Goal: Task Accomplishment & Management: Manage account settings

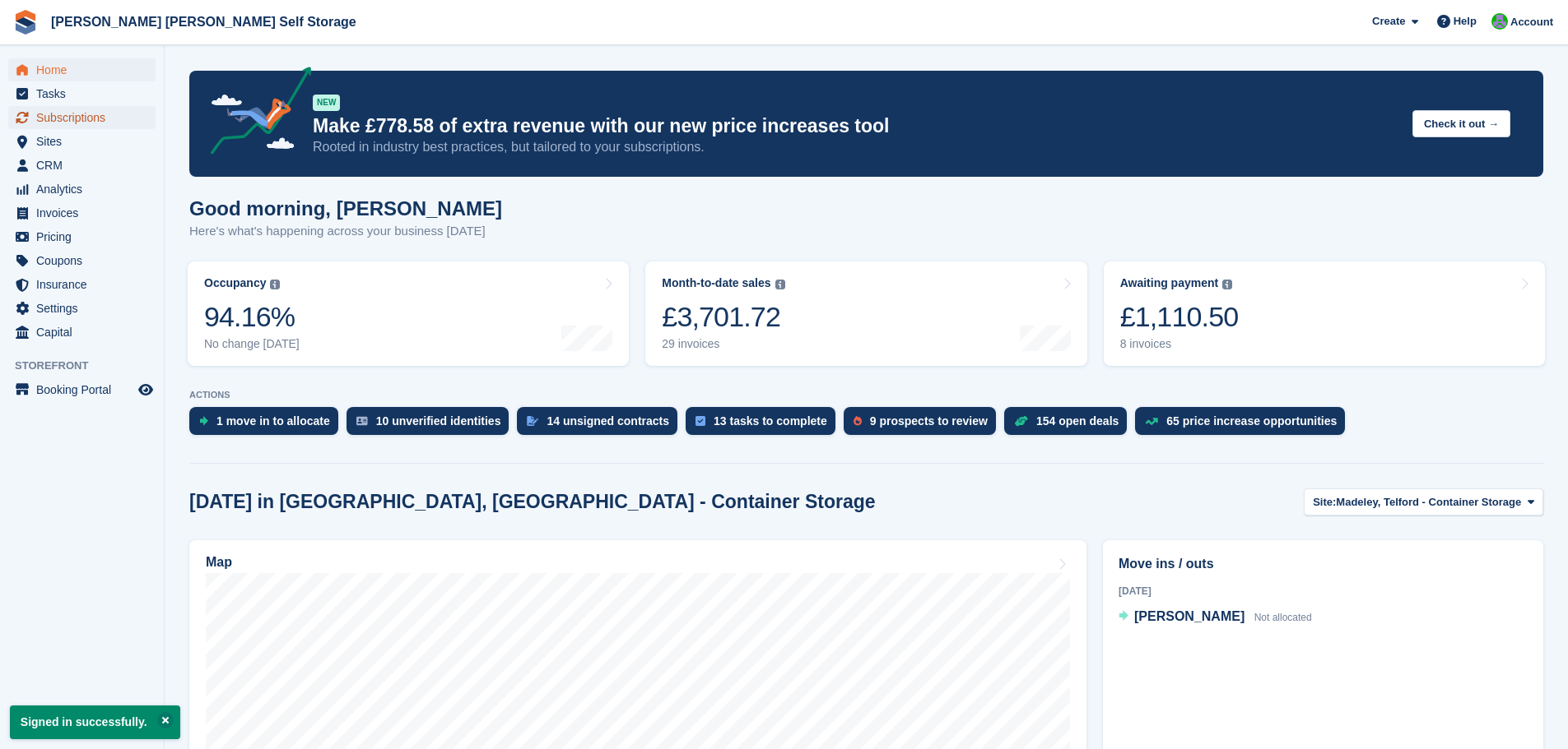
click at [83, 116] on span "Subscriptions" at bounding box center [85, 117] width 99 height 23
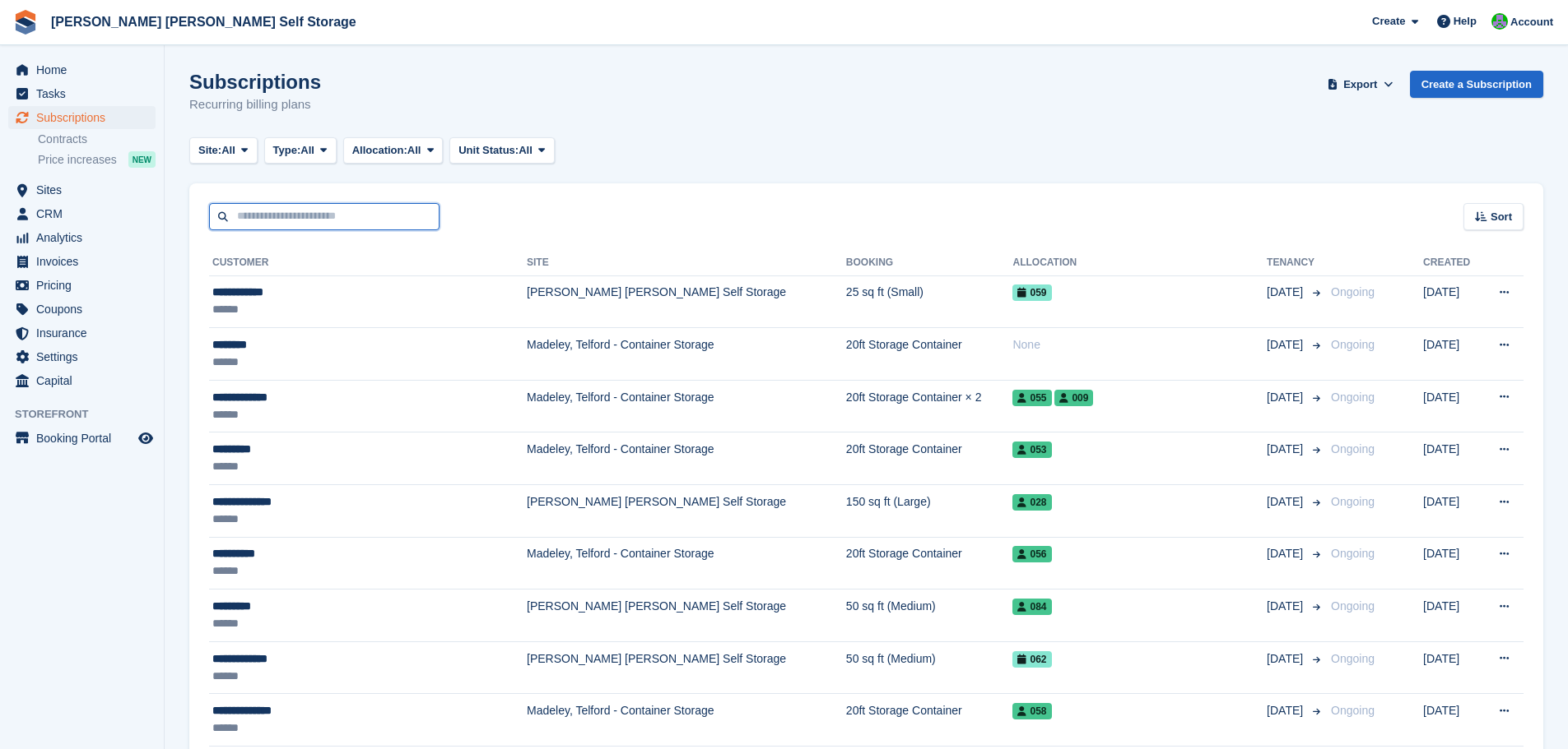
click at [284, 229] on input "text" at bounding box center [324, 217] width 230 height 27
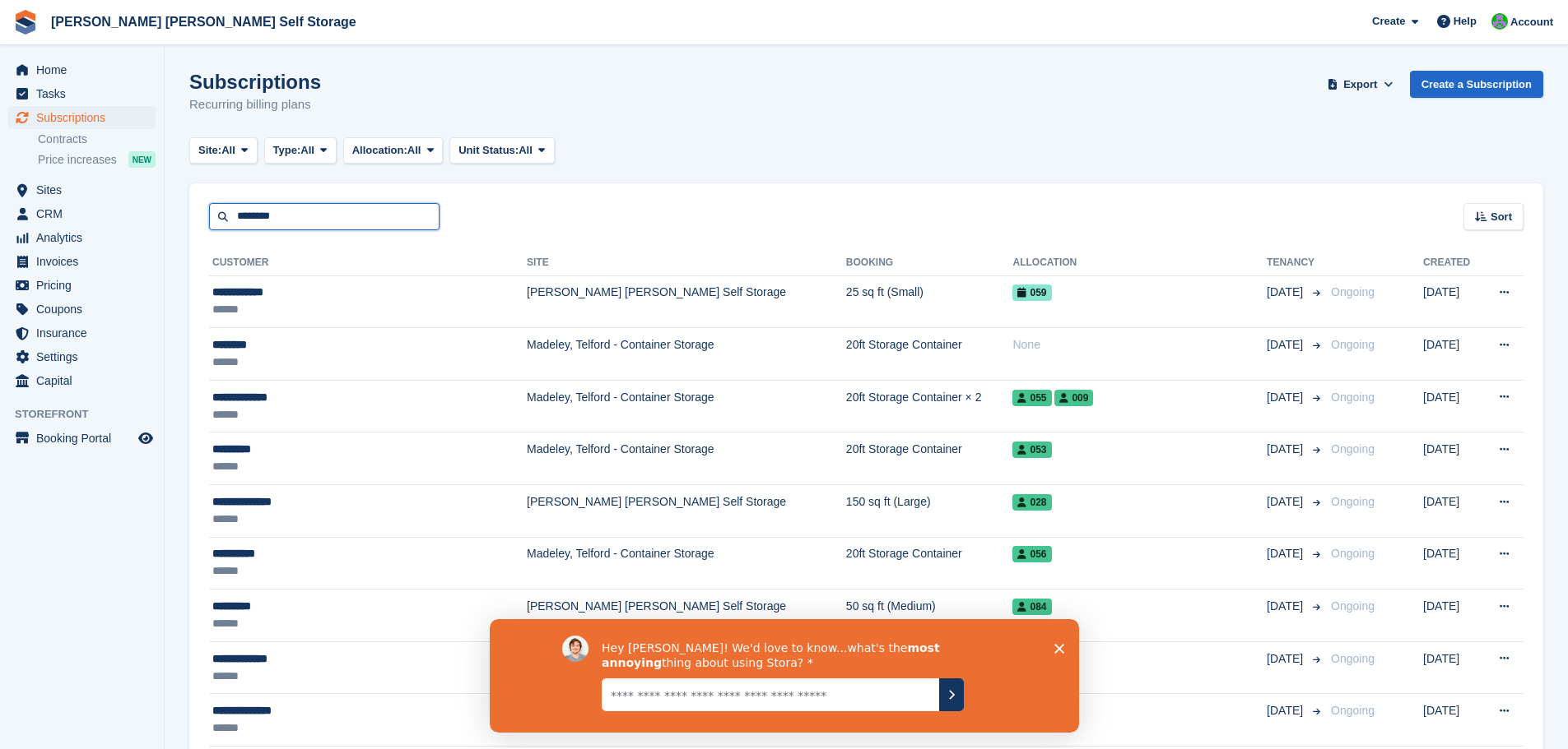
type input "********"
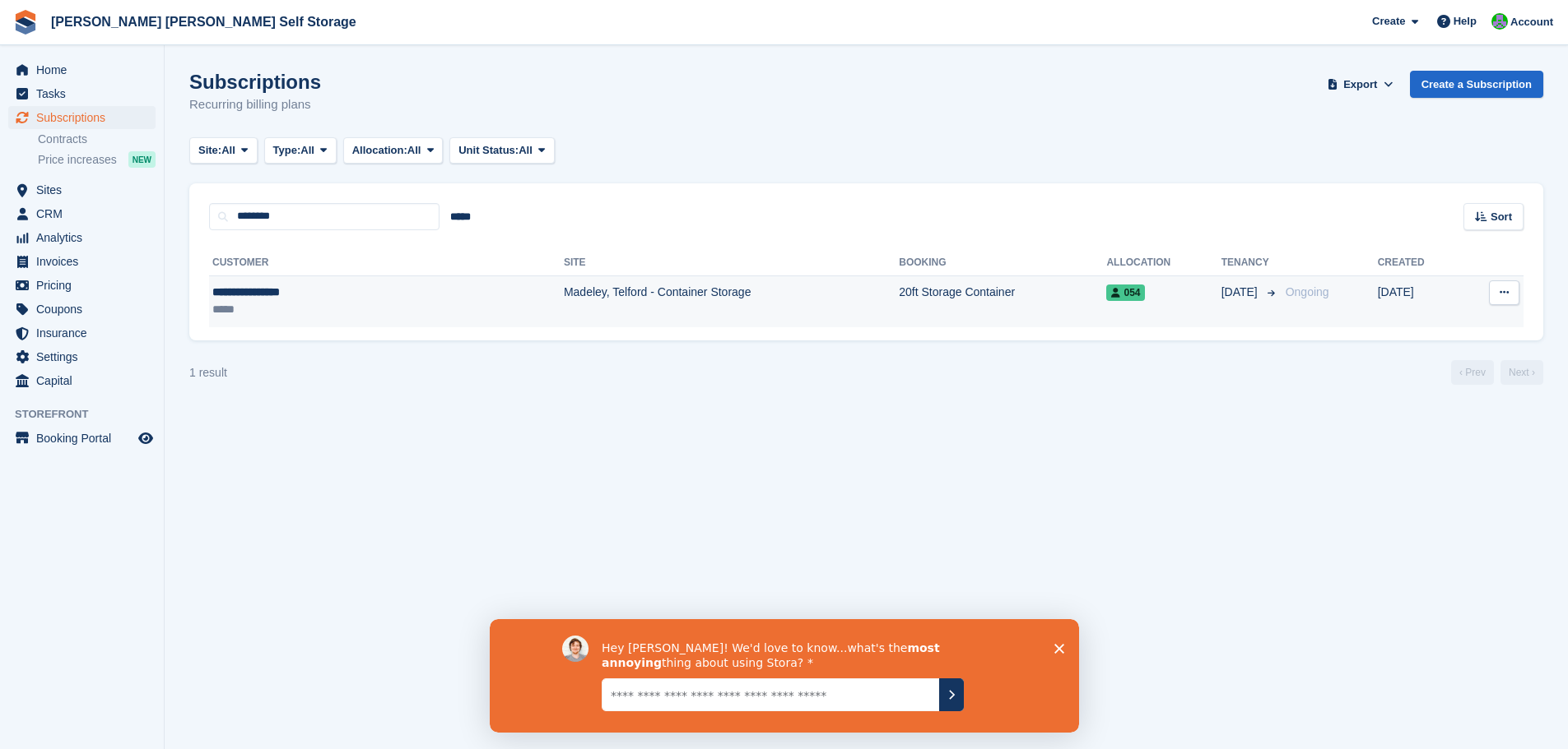
click at [283, 294] on div "**********" at bounding box center [310, 292] width 195 height 17
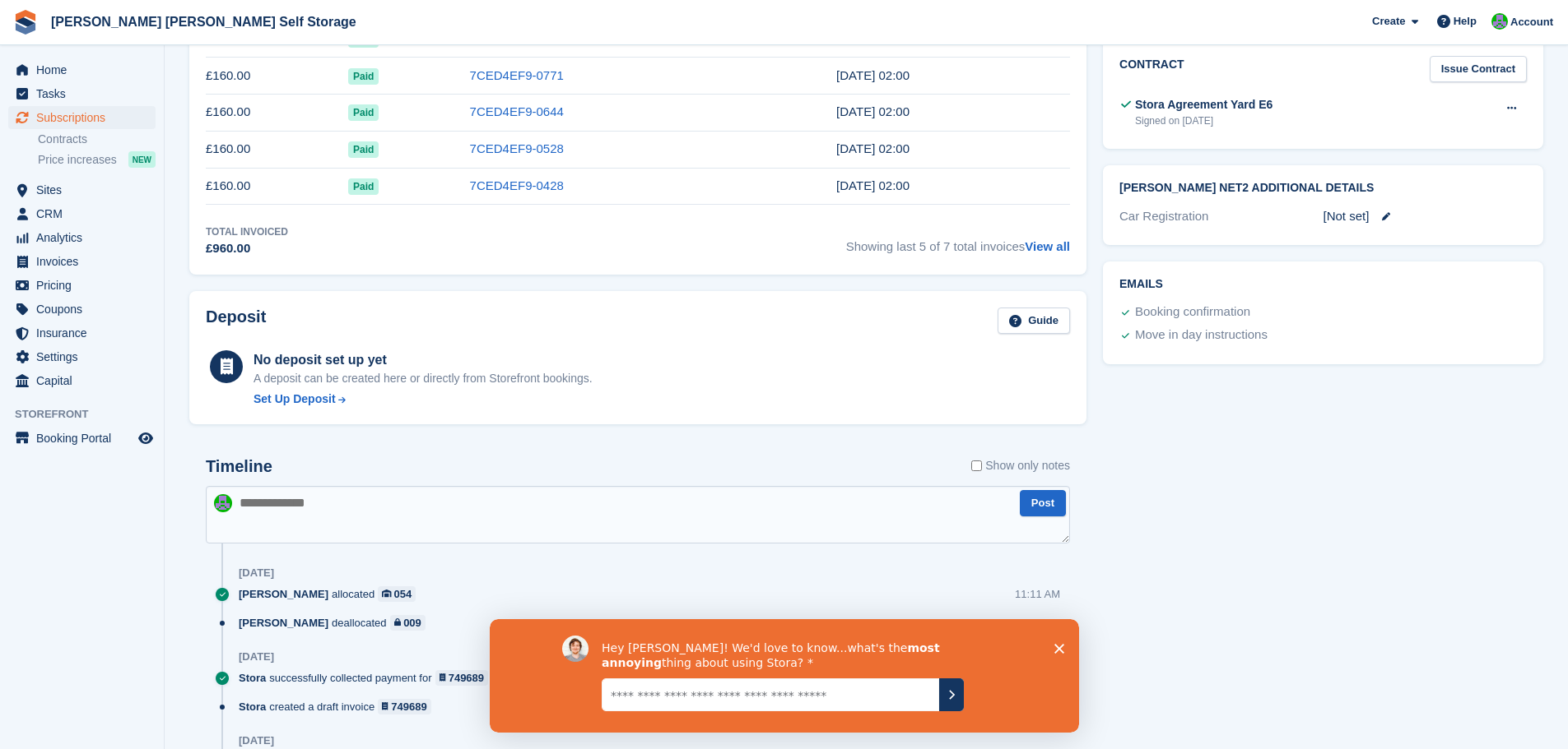
scroll to position [709, 0]
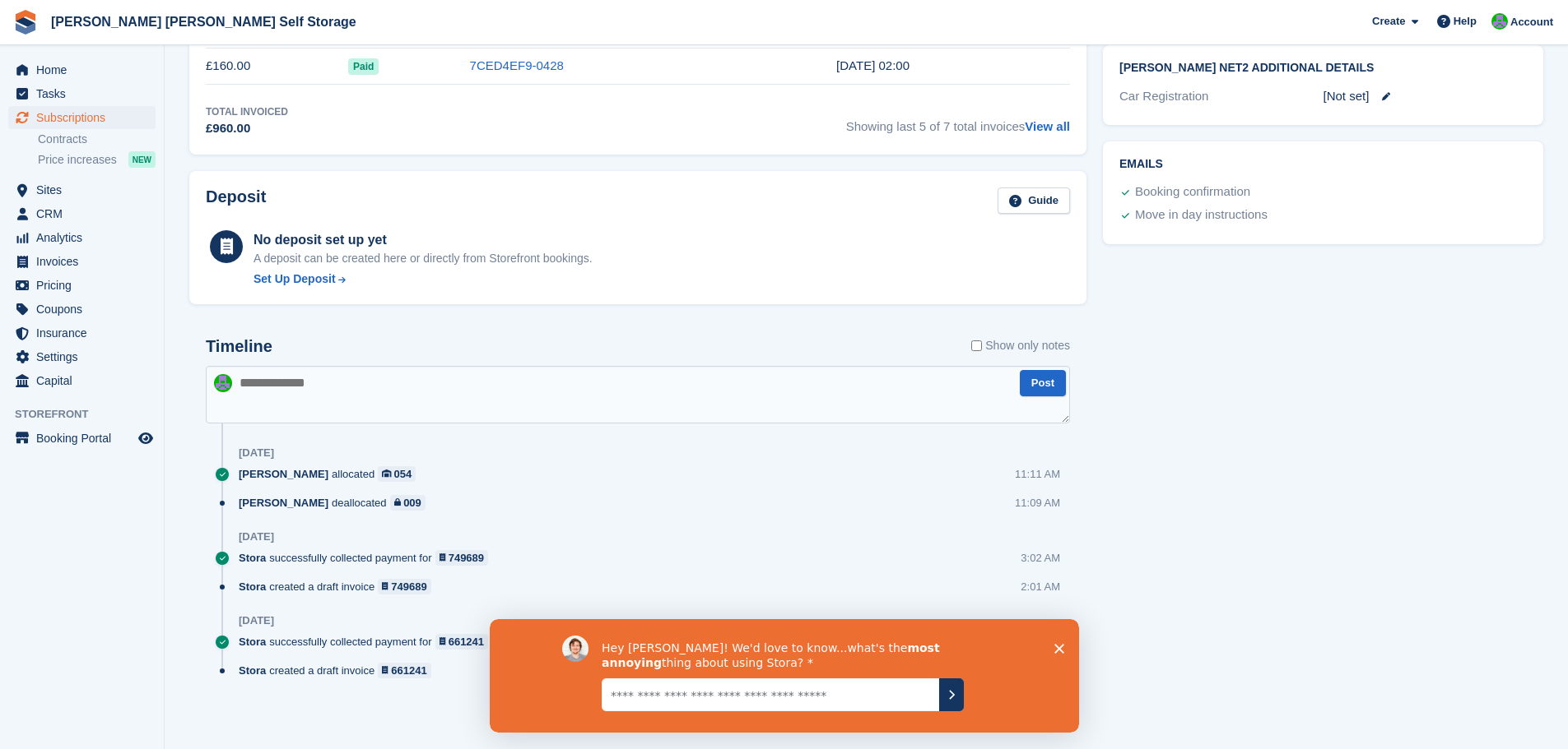
click at [1060, 654] on div "Hey Tom! We'd love to know...what's the most annoying thing about using Stora?" at bounding box center [783, 675] width 589 height 114
click at [1335, 493] on div "Tasks 0 Add No tasks related to Subscription #74000 Booking Customer Richard Ga…" at bounding box center [1322, 70] width 457 height 1329
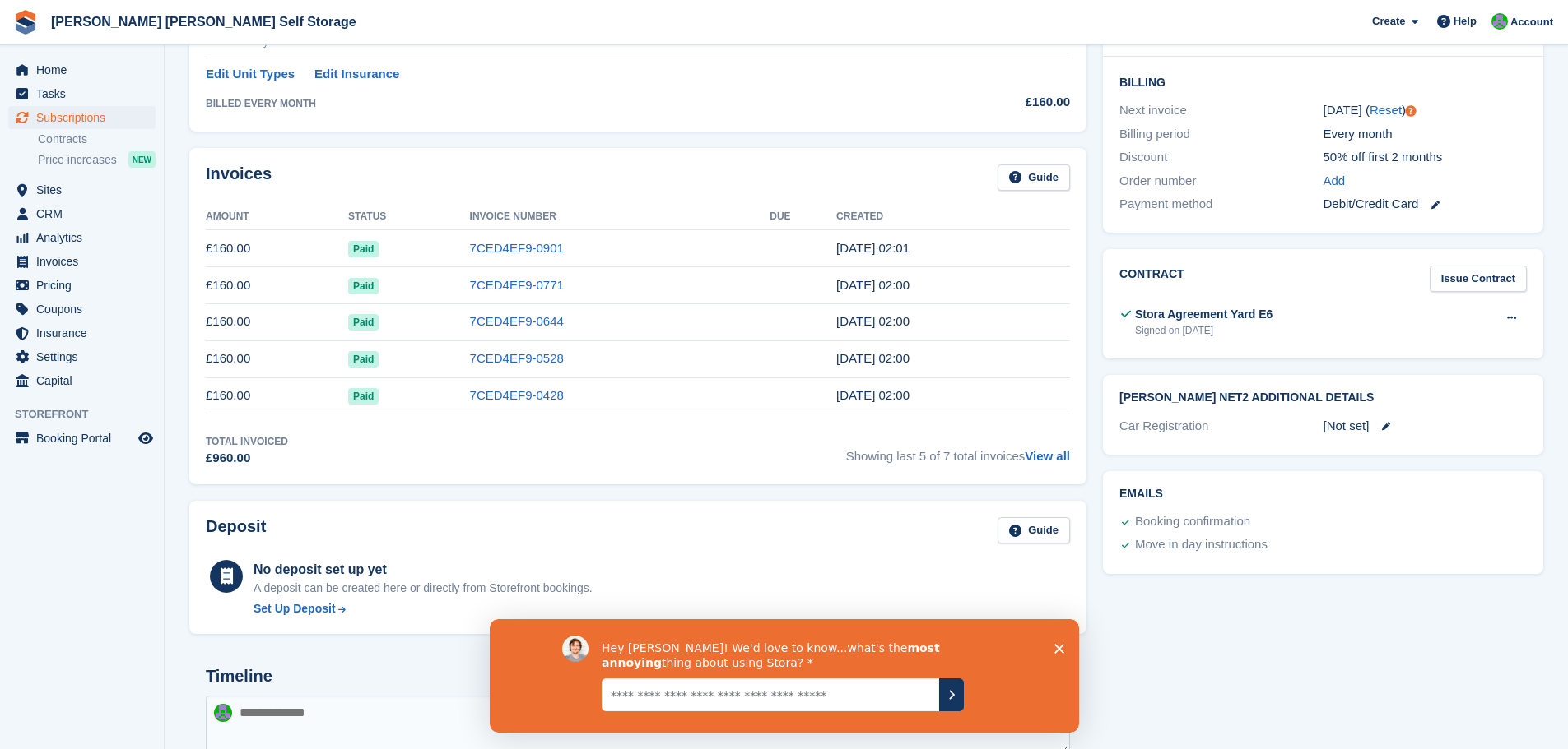
scroll to position [0, 0]
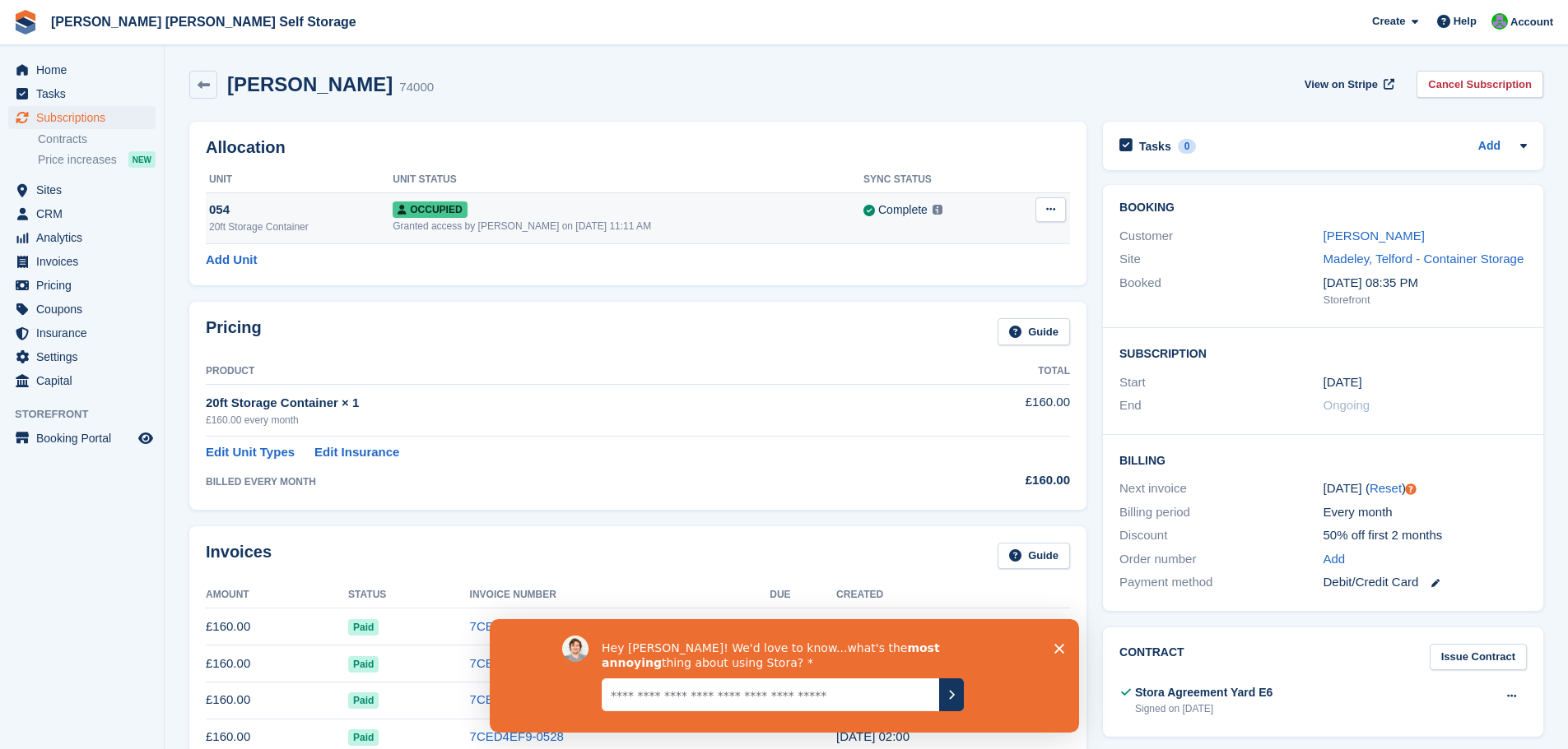
click at [258, 212] on div "054" at bounding box center [300, 210] width 183 height 19
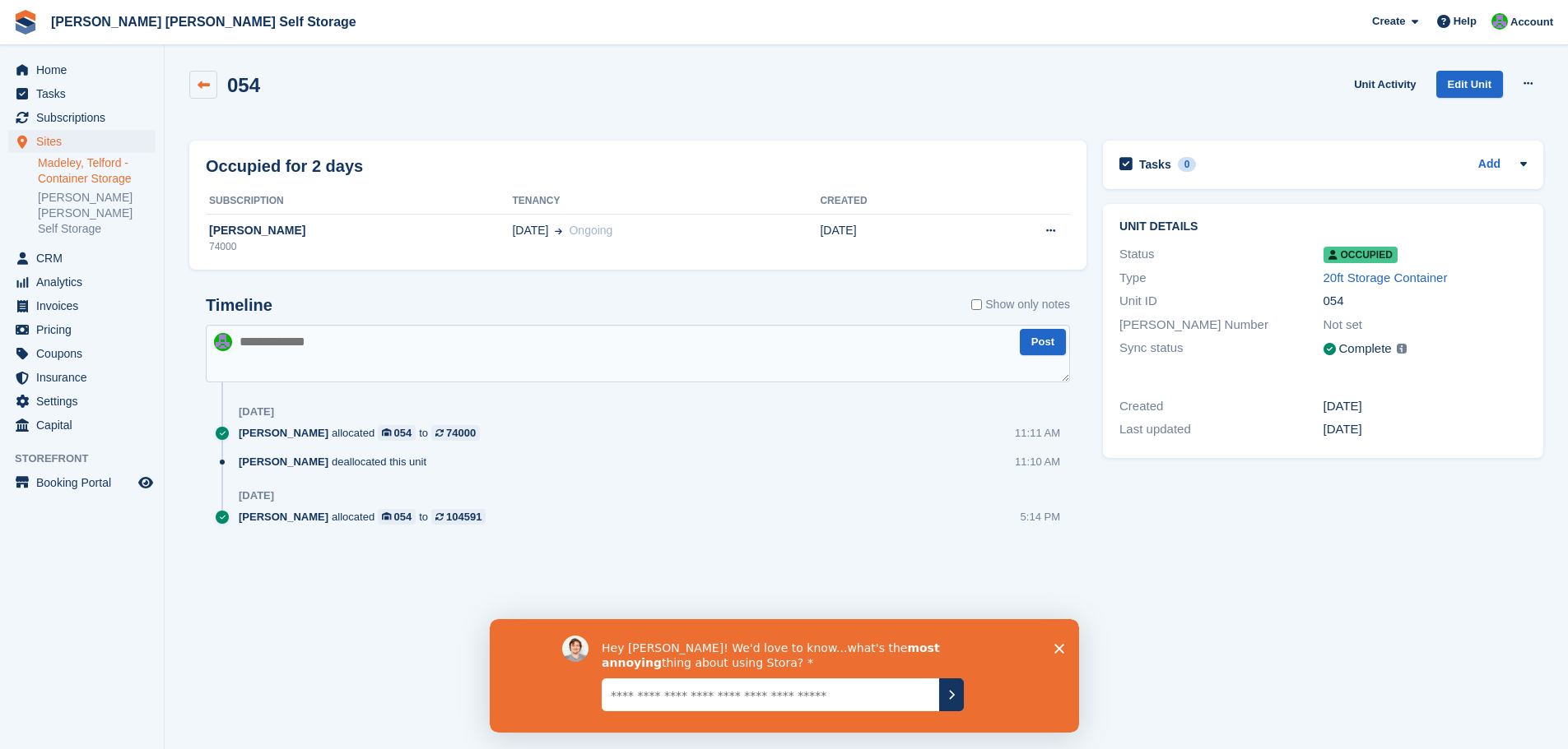
click at [206, 83] on icon at bounding box center [203, 85] width 13 height 13
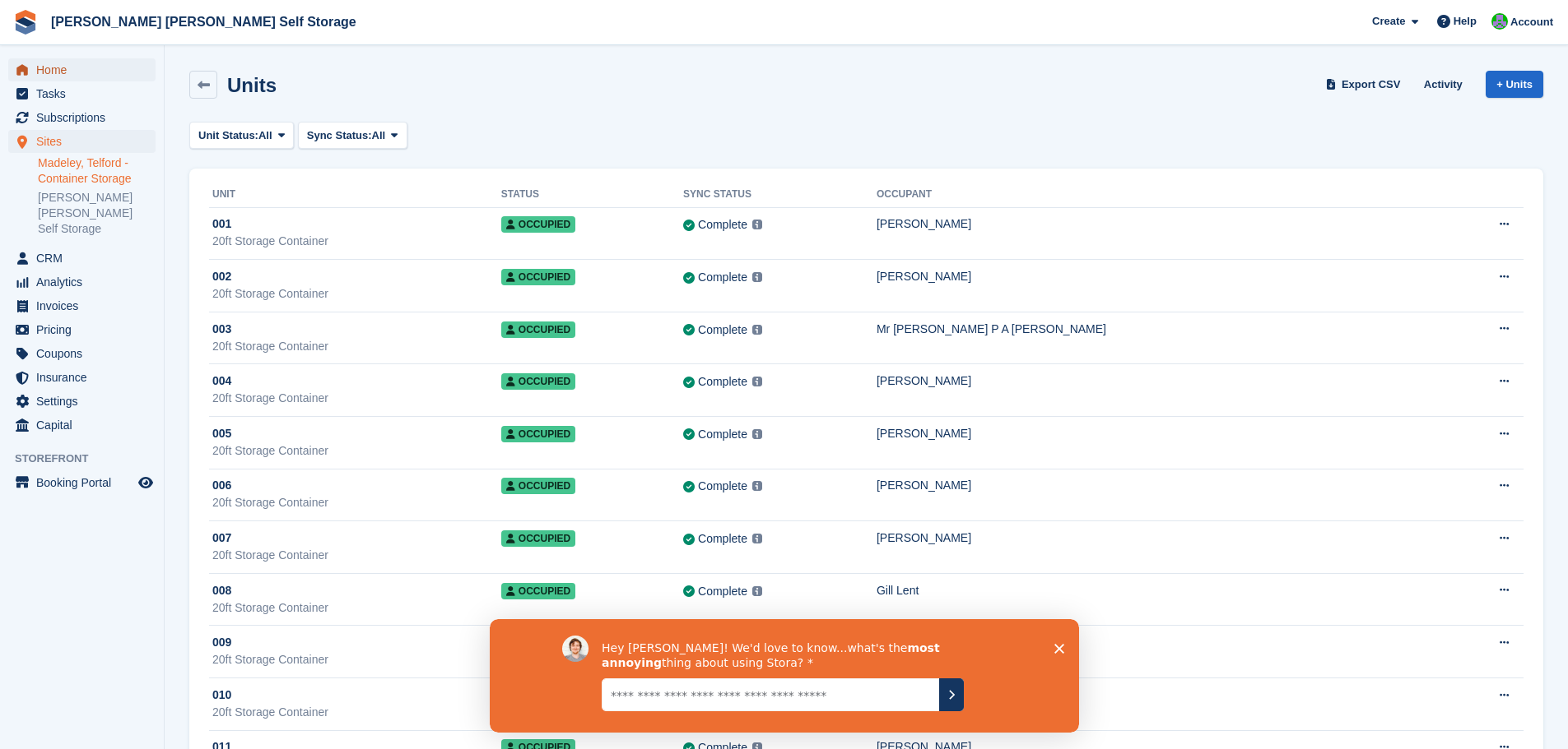
click at [46, 70] on span "Home" at bounding box center [85, 69] width 99 height 23
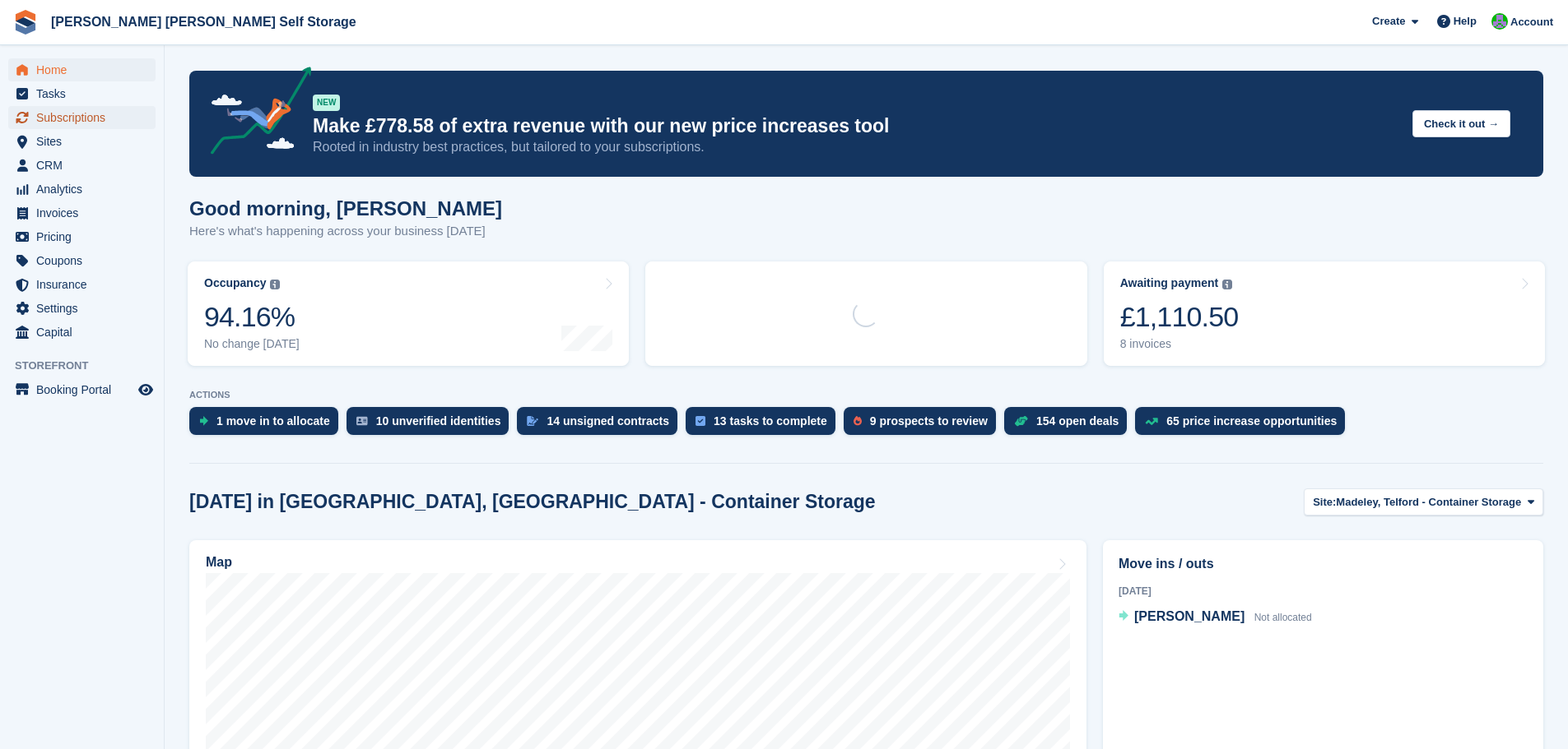
click at [87, 119] on span "Subscriptions" at bounding box center [85, 117] width 99 height 23
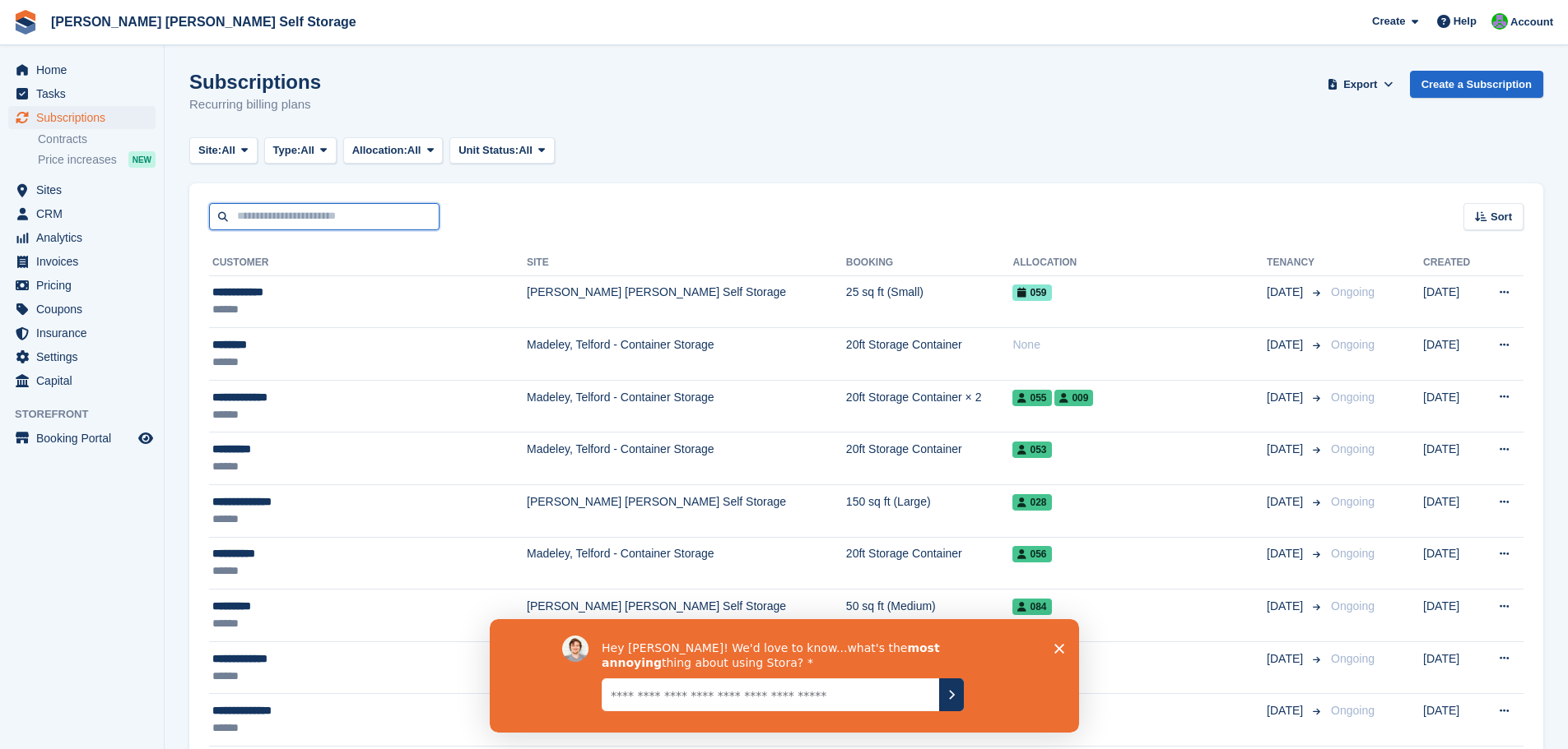
click at [316, 219] on input "text" at bounding box center [324, 217] width 230 height 27
type input "********"
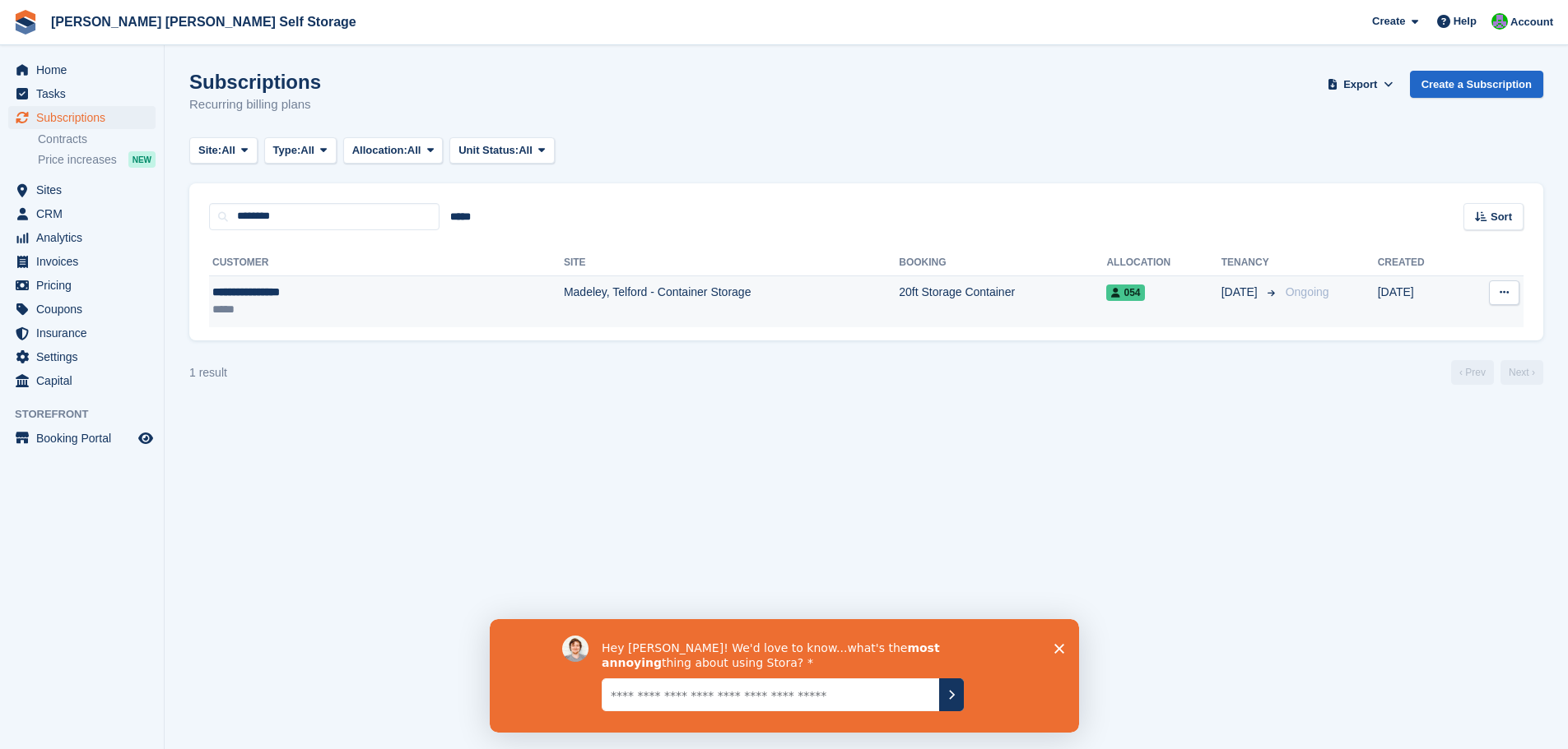
click at [1502, 288] on icon at bounding box center [1504, 292] width 9 height 11
click at [1434, 325] on p "View customer" at bounding box center [1441, 325] width 143 height 21
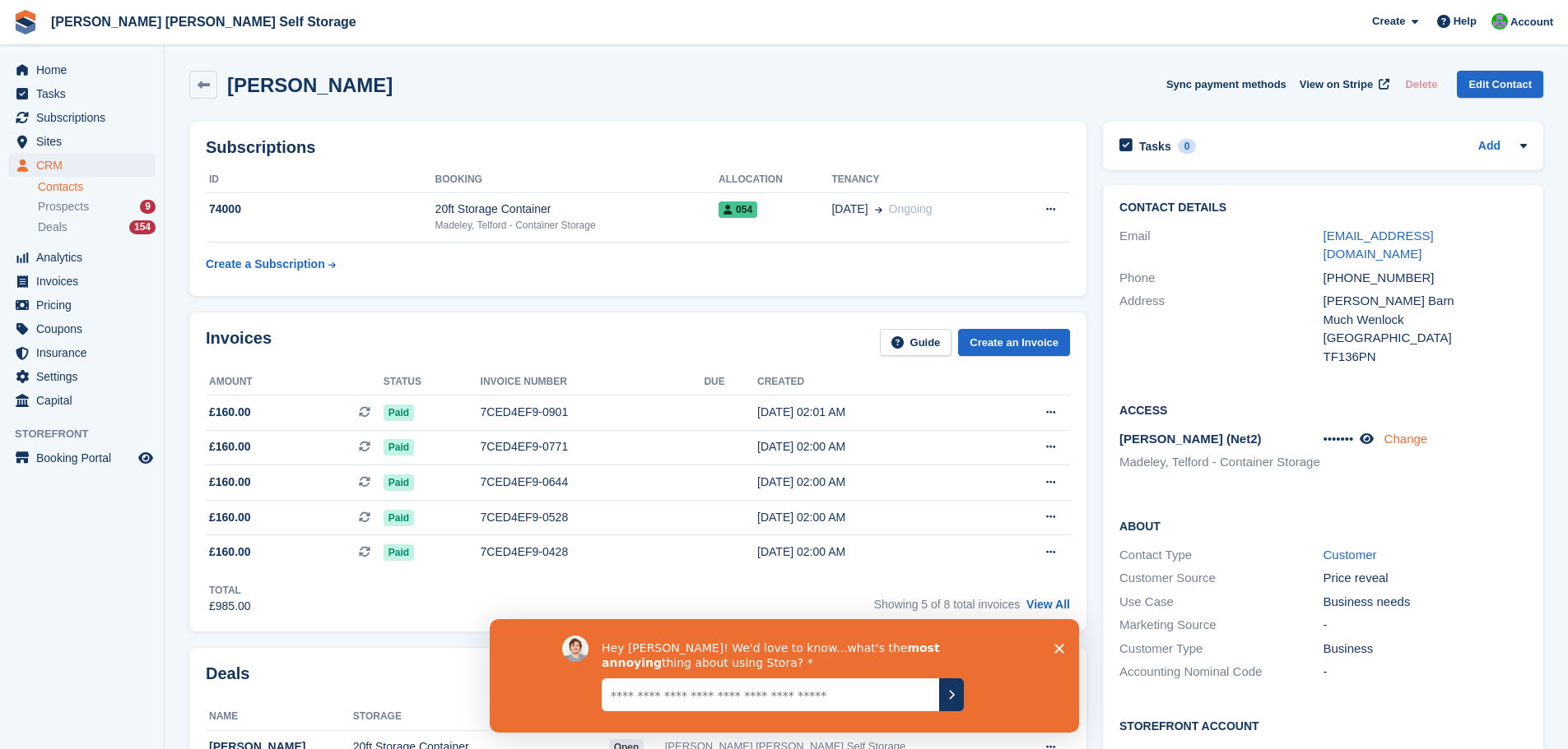
click at [1415, 432] on link "Change" at bounding box center [1406, 439] width 44 height 14
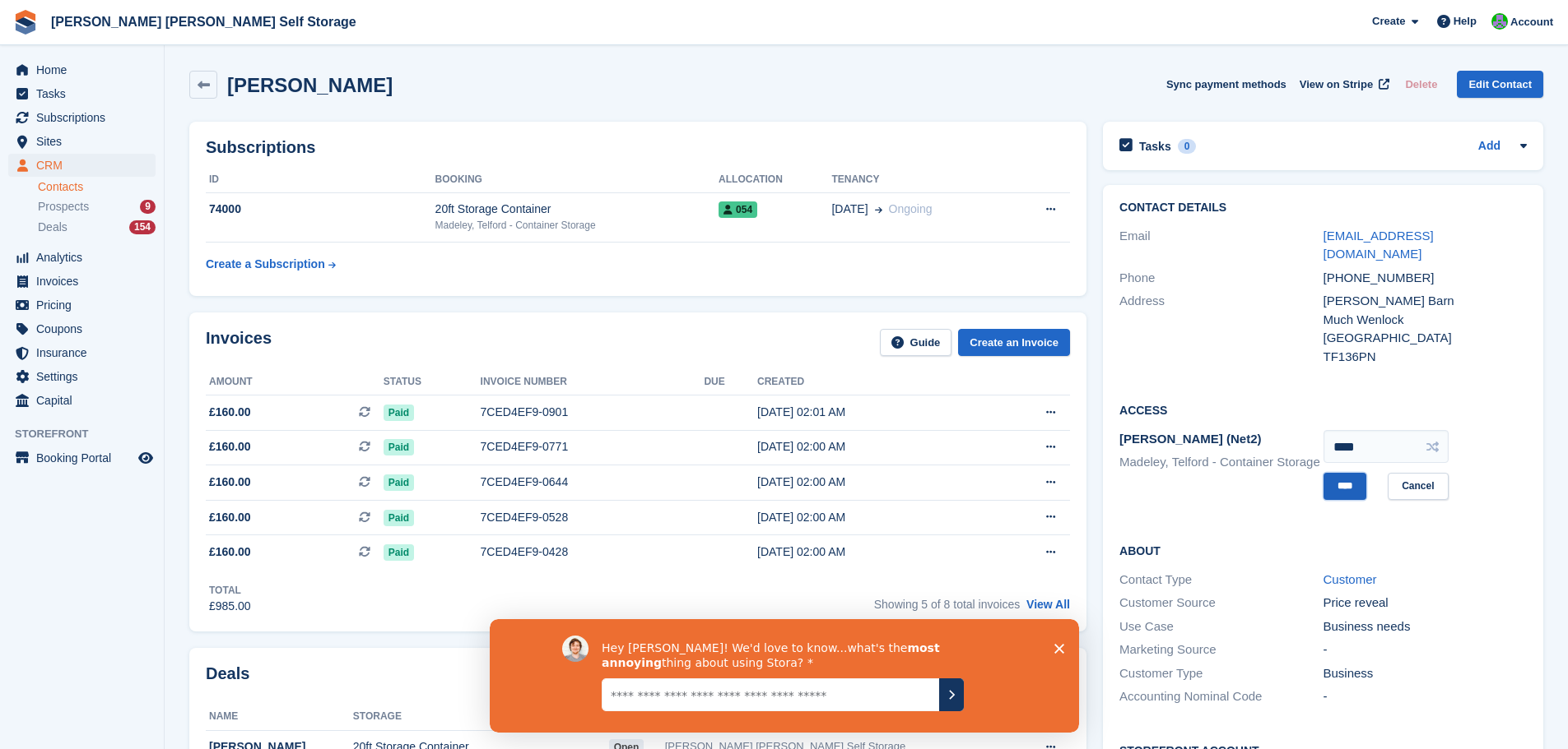
click at [1344, 473] on input "****" at bounding box center [1344, 487] width 43 height 27
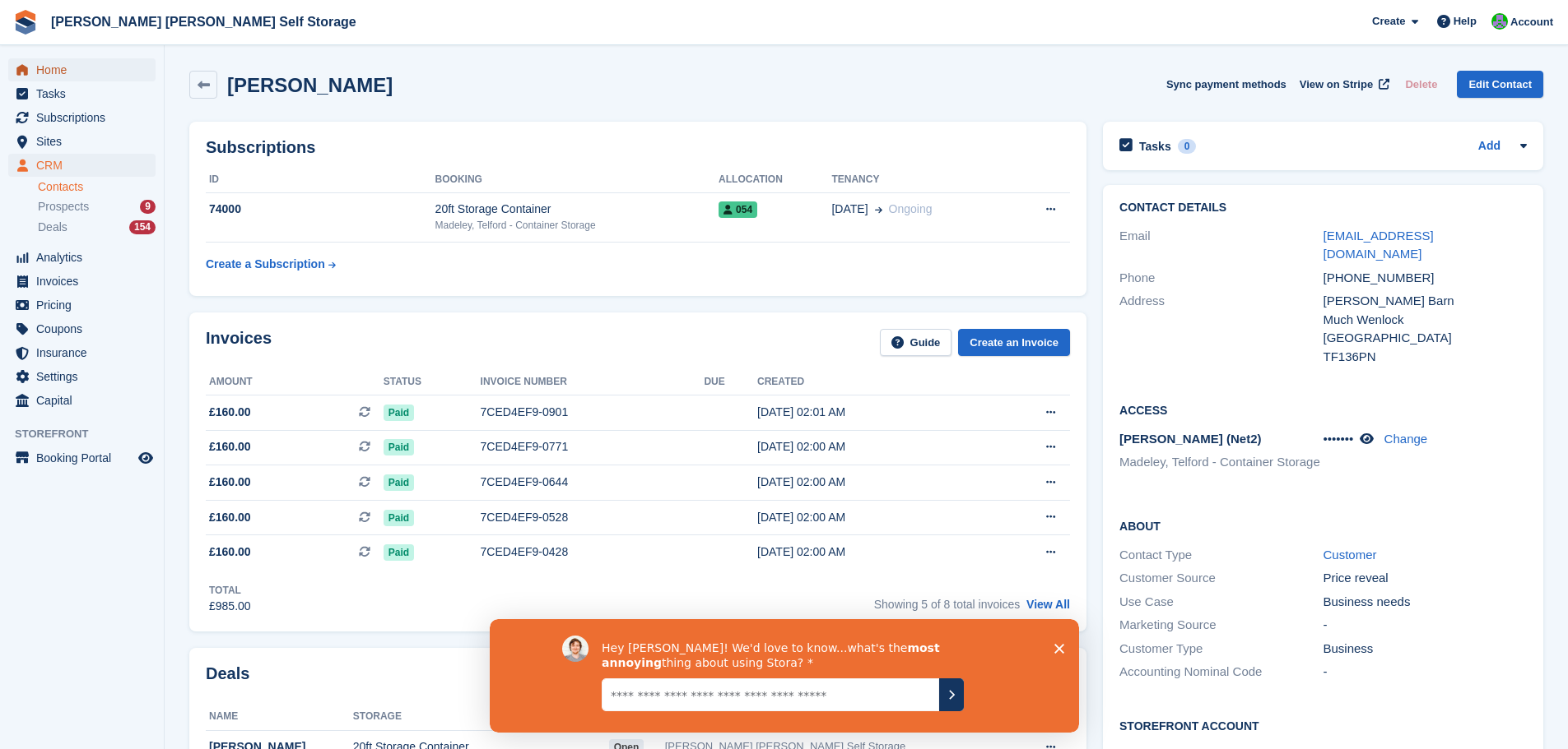
click at [52, 70] on span "Home" at bounding box center [85, 69] width 99 height 23
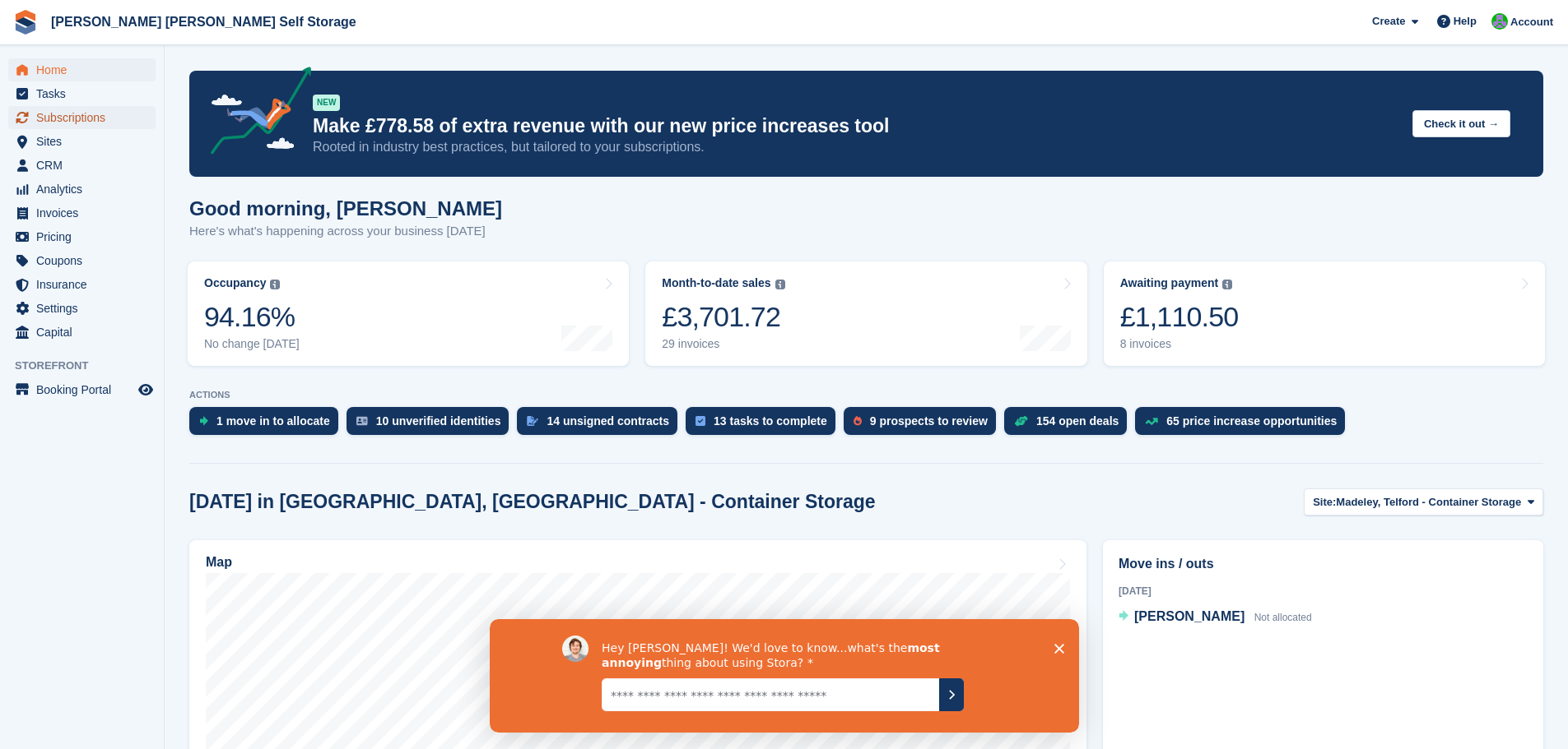
click at [68, 121] on span "Subscriptions" at bounding box center [85, 117] width 99 height 23
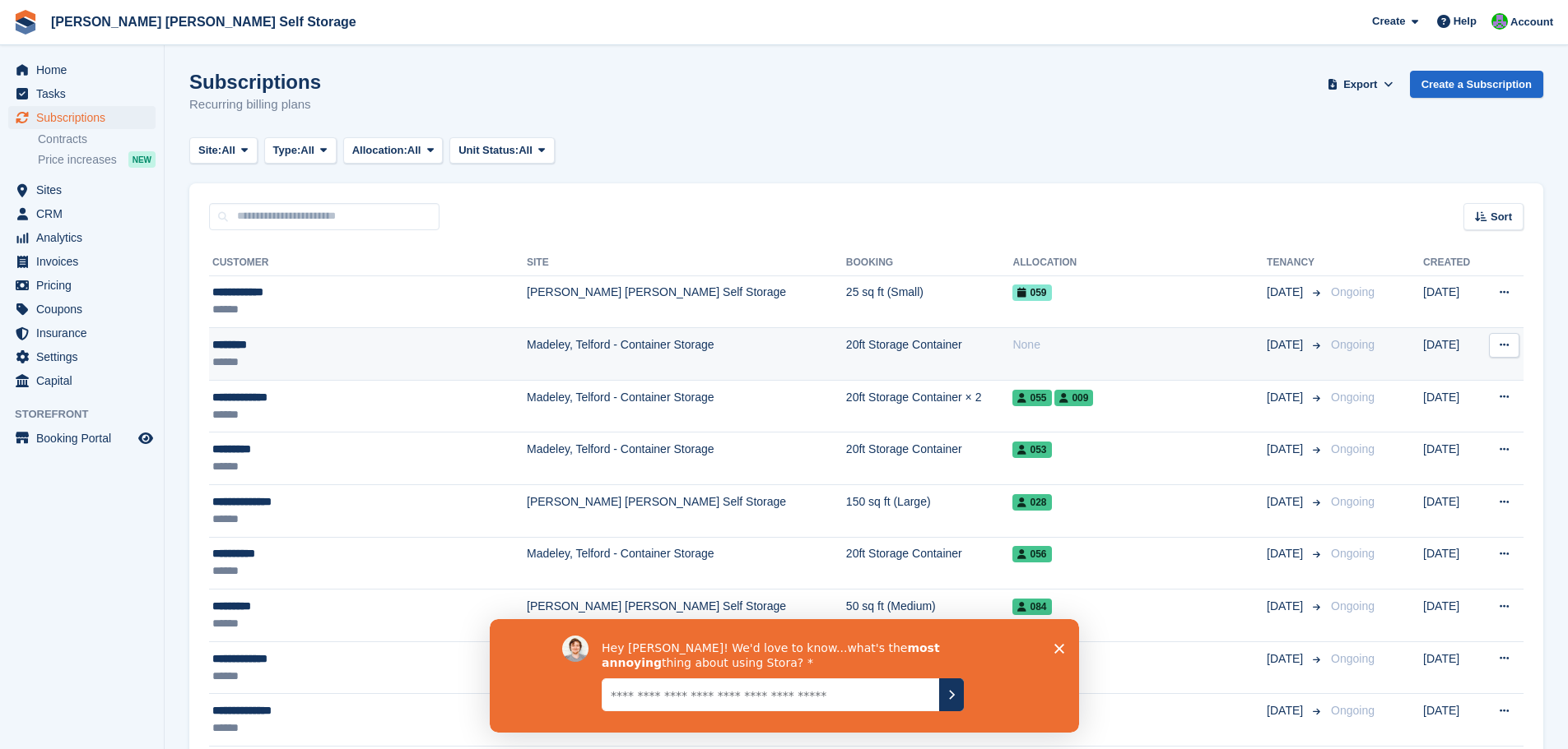
click at [249, 347] on div "********" at bounding box center [340, 345] width 255 height 17
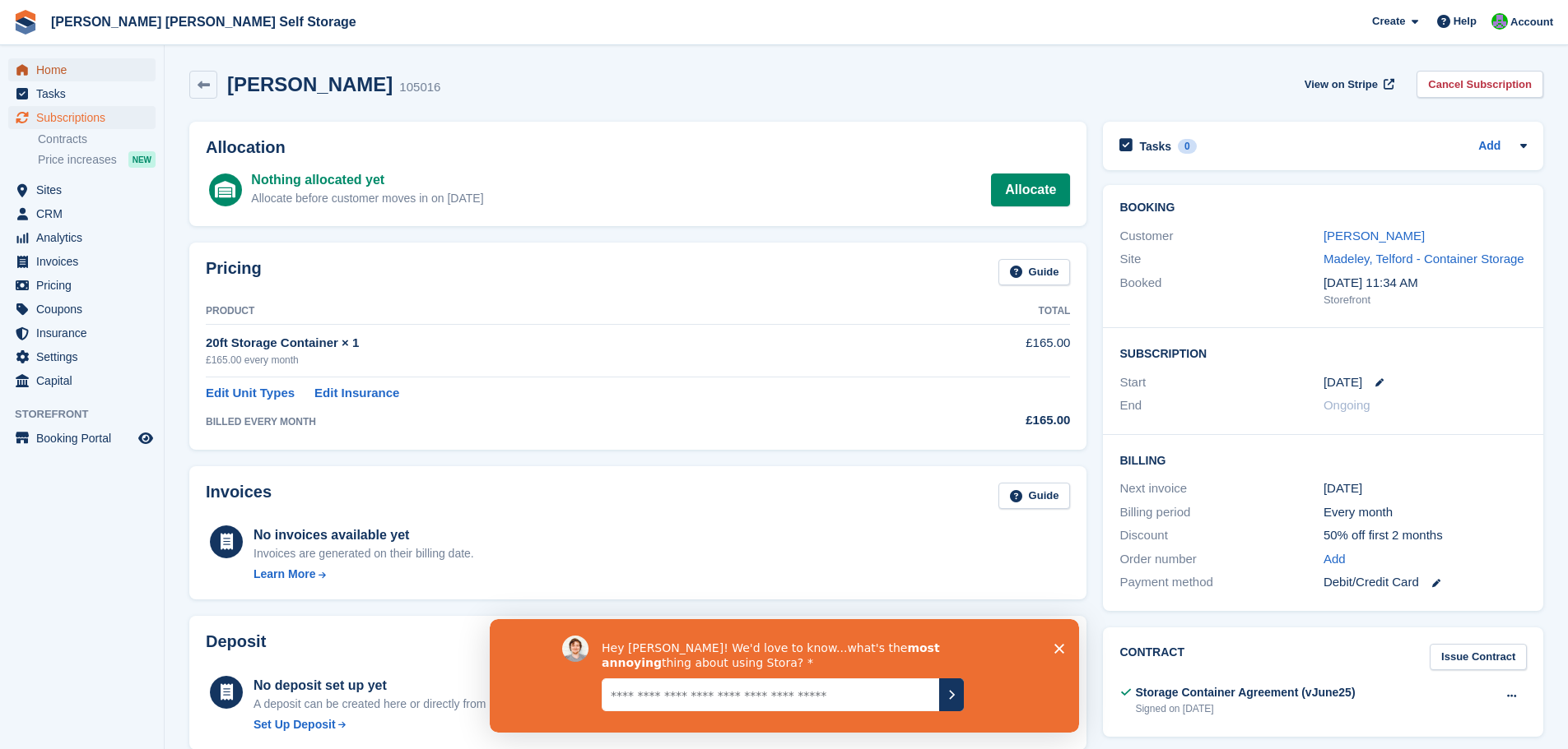
click at [57, 71] on span "Home" at bounding box center [85, 69] width 99 height 23
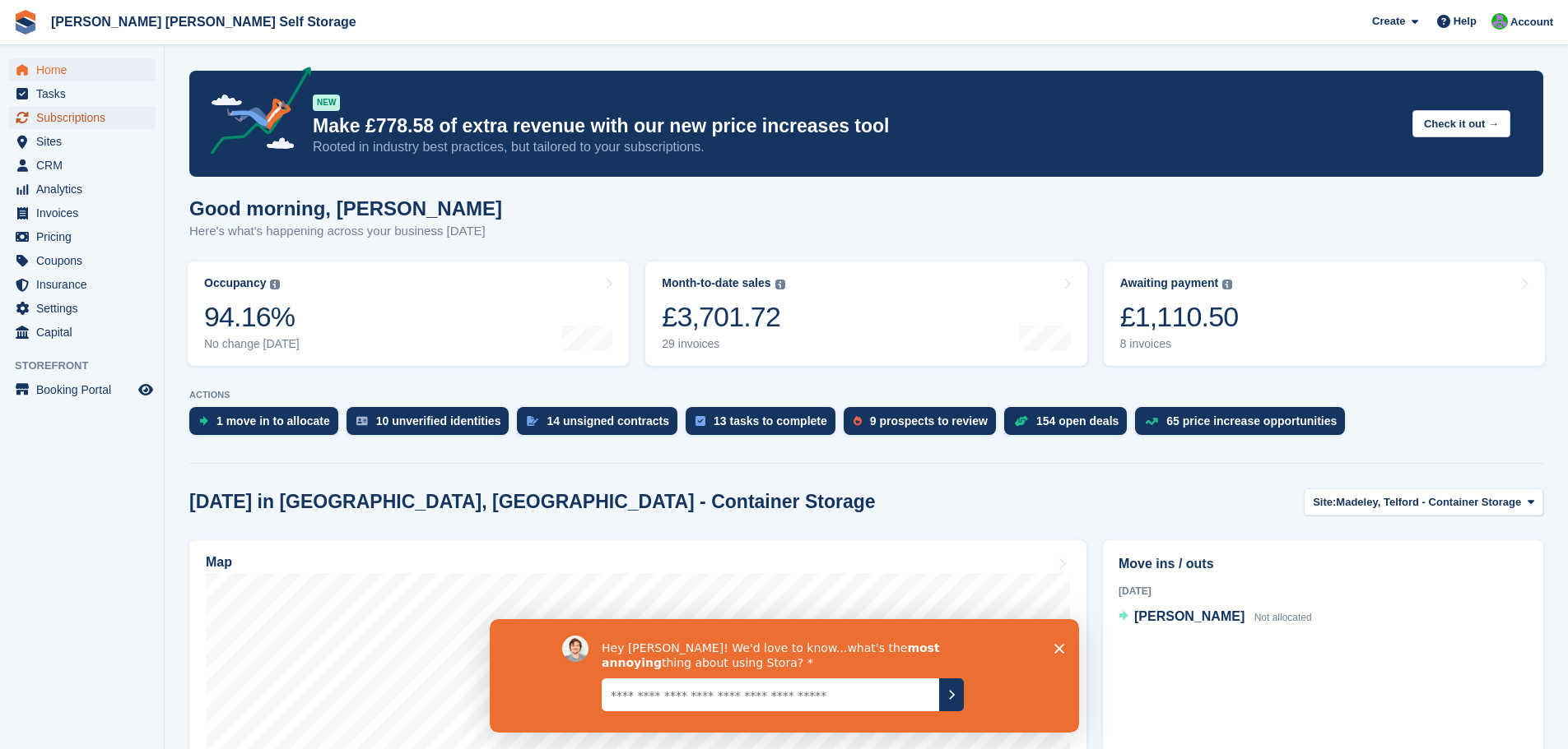
click at [64, 118] on span "Subscriptions" at bounding box center [85, 117] width 99 height 23
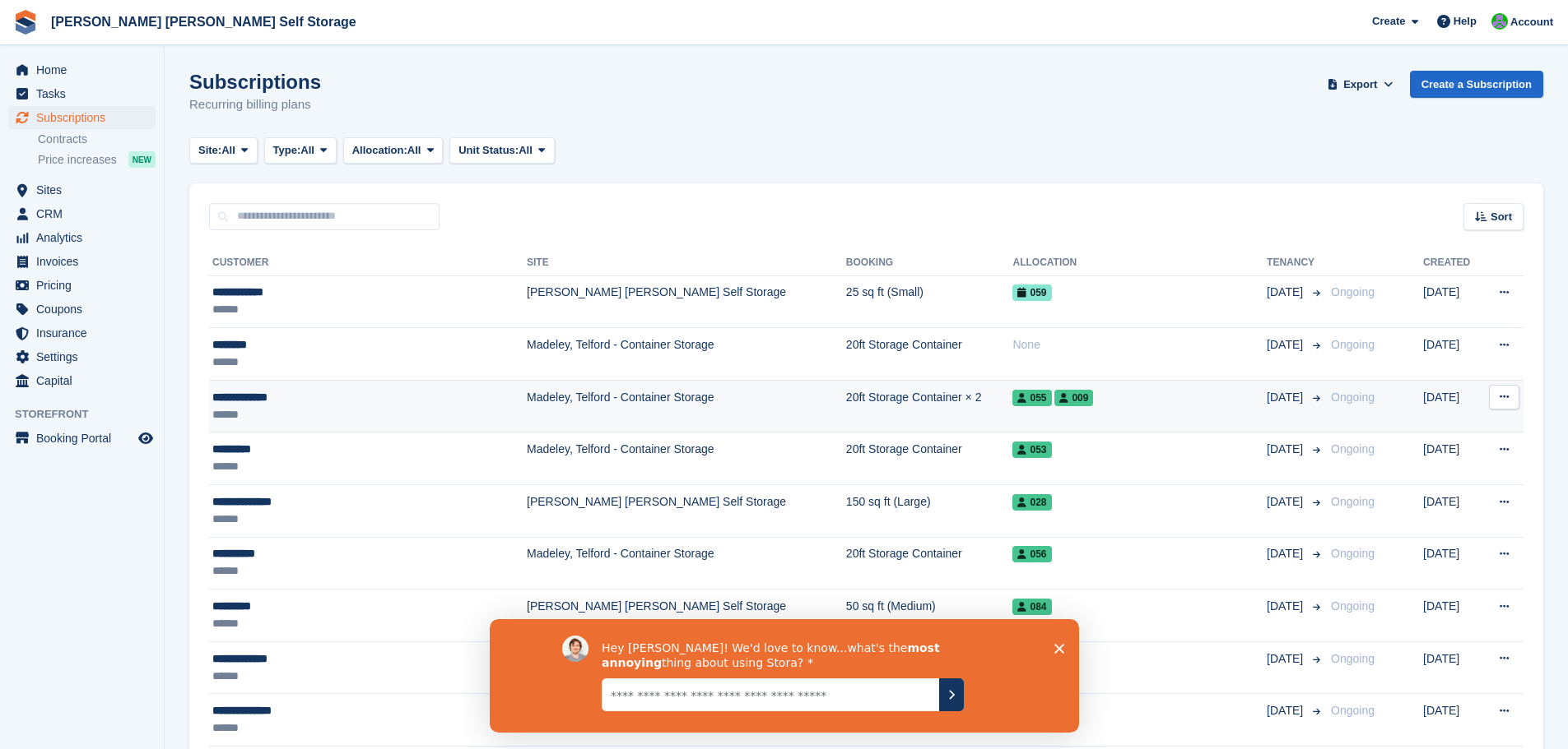
click at [270, 403] on div "**********" at bounding box center [340, 397] width 255 height 17
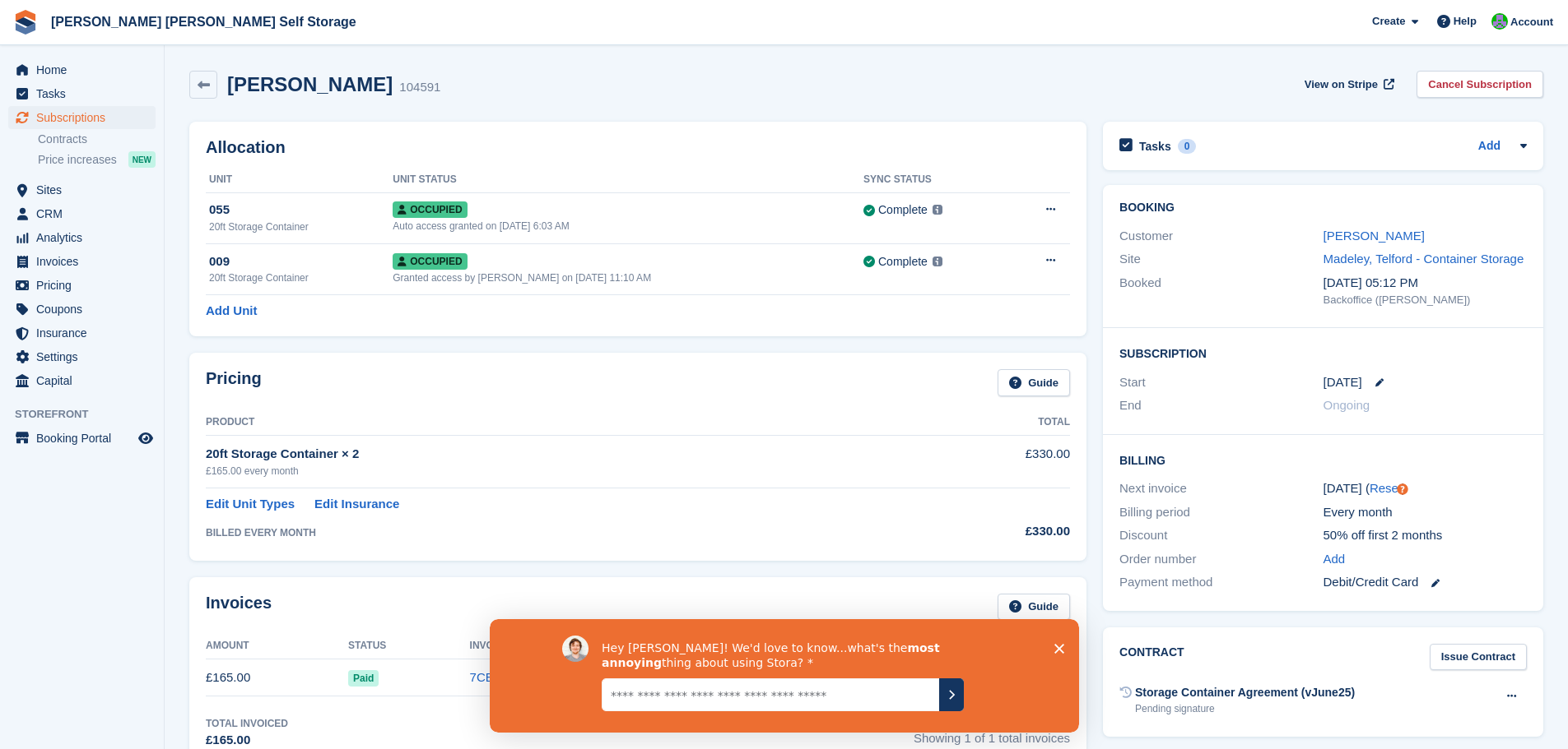
click at [1054, 642] on div "Hey Tom! We'd love to know...what's the most annoying thing about using Stora?" at bounding box center [783, 675] width 589 height 114
click at [64, 68] on span "Home" at bounding box center [85, 69] width 99 height 23
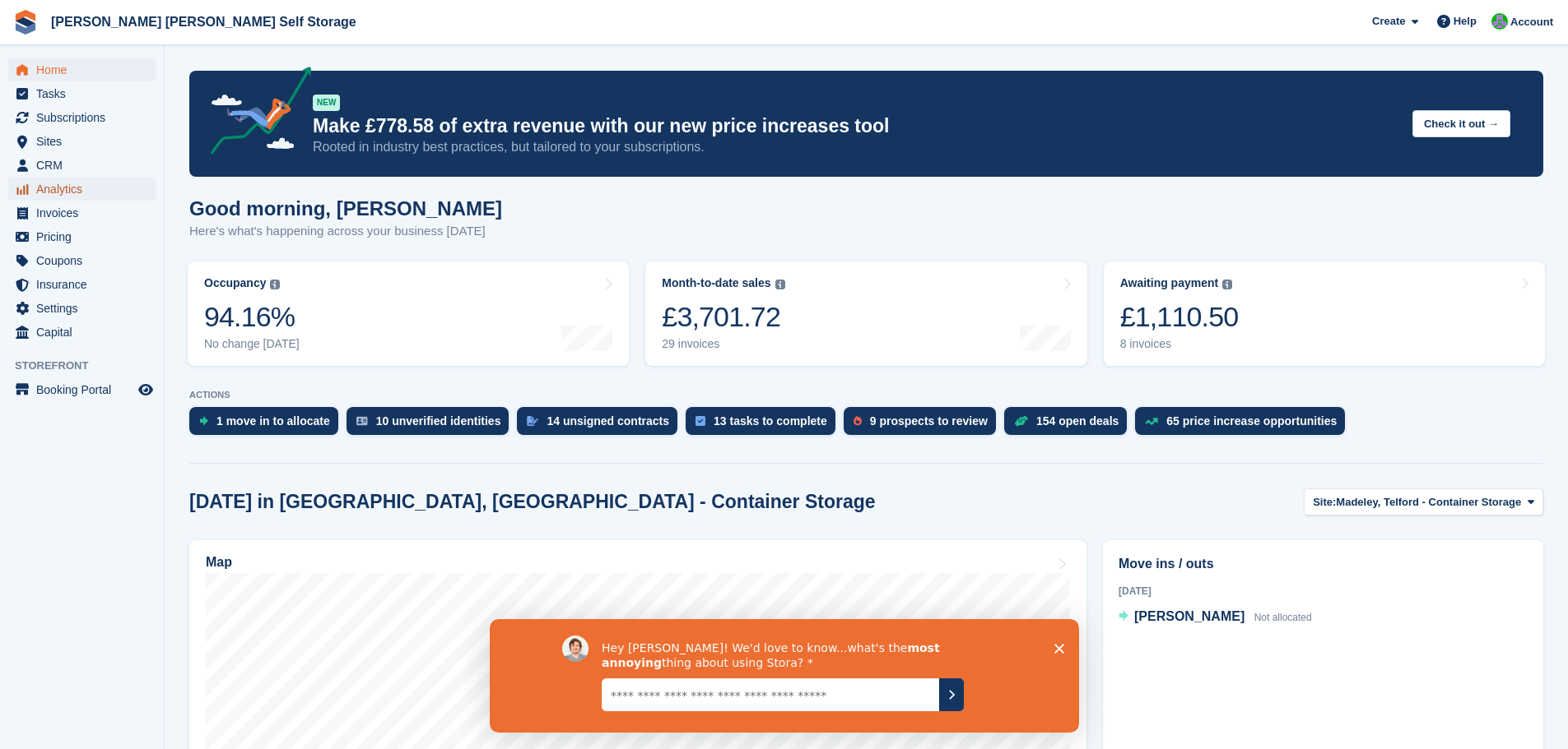
click at [62, 193] on span "Analytics" at bounding box center [85, 189] width 99 height 23
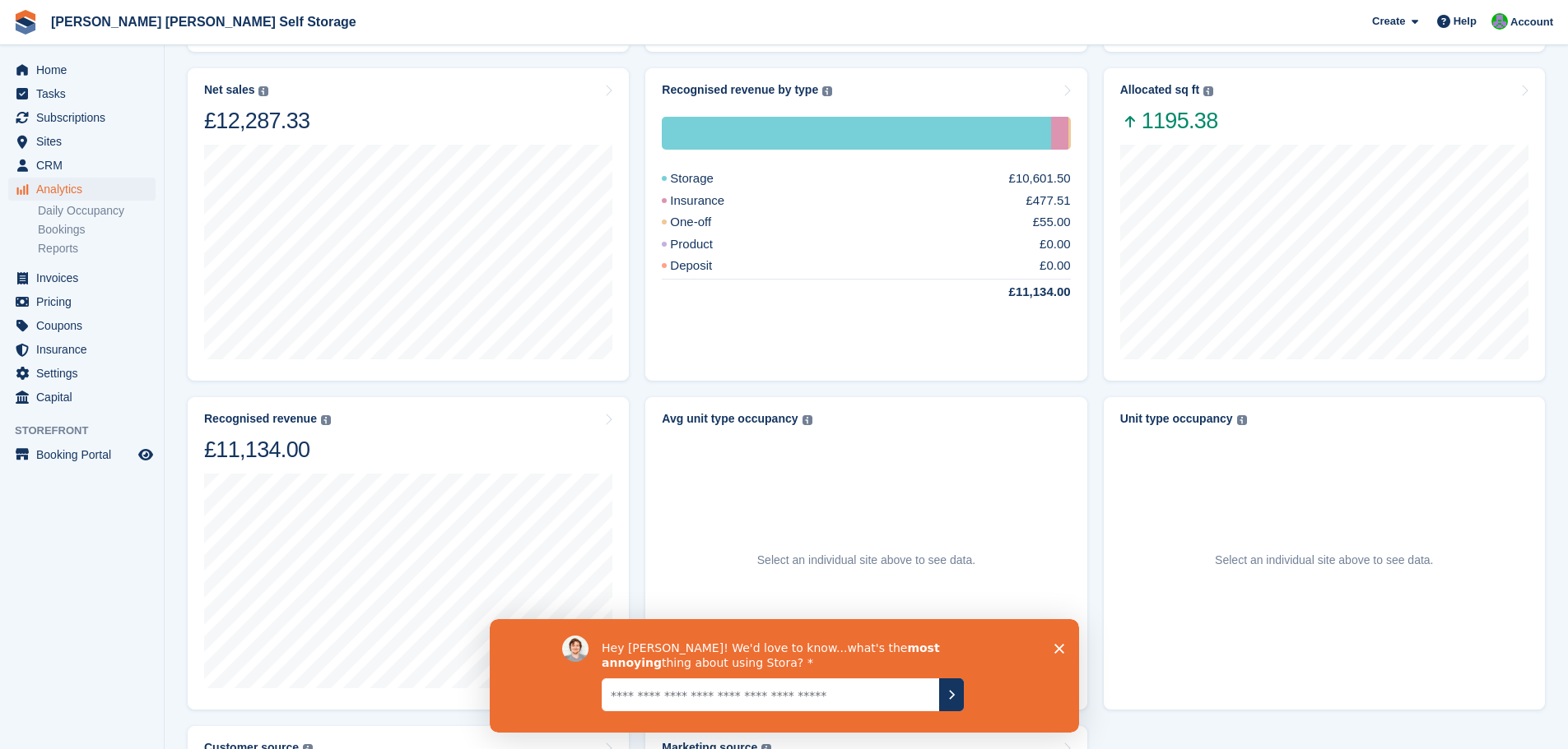
scroll to position [421, 0]
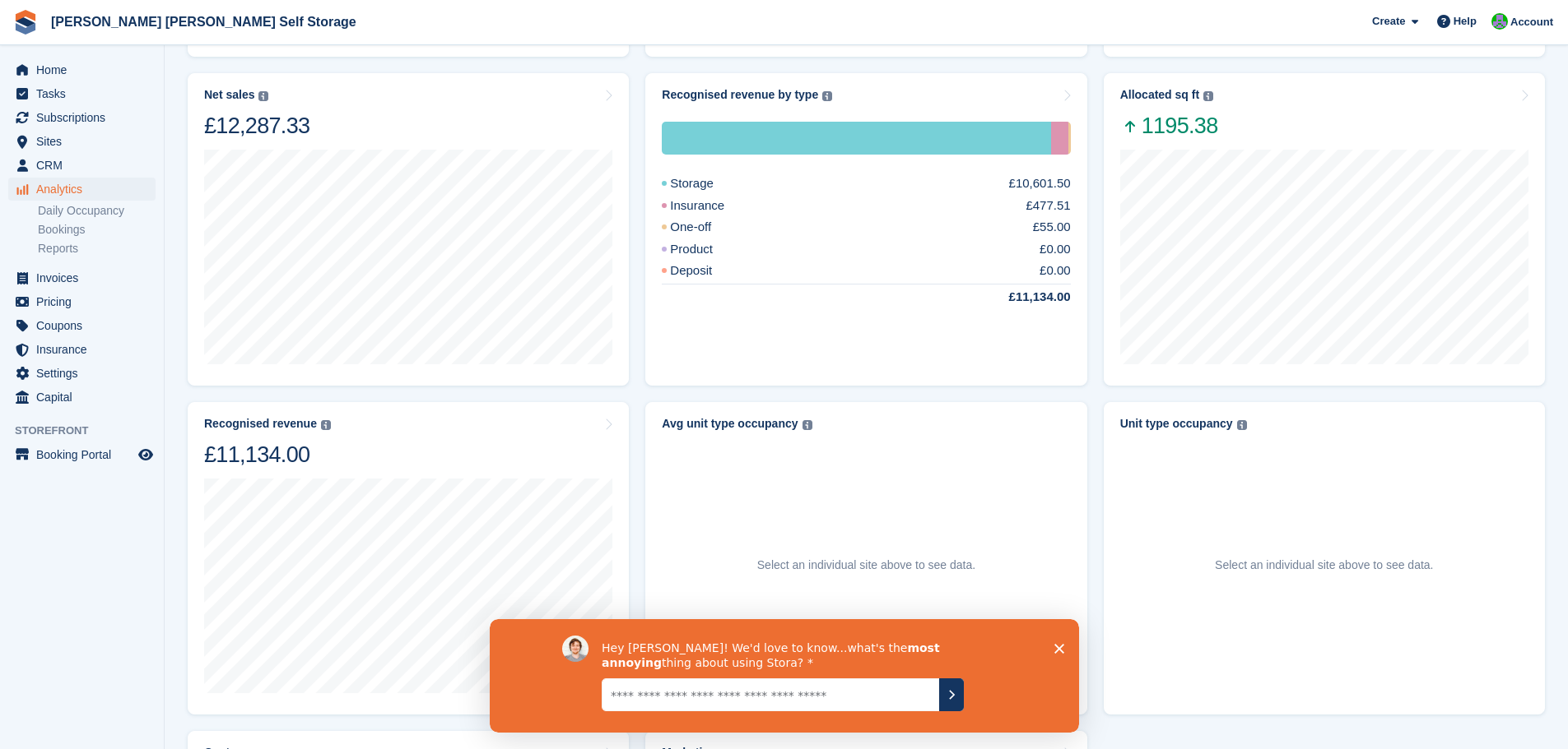
click at [1055, 647] on icon "Close survey" at bounding box center [1058, 649] width 10 height 10
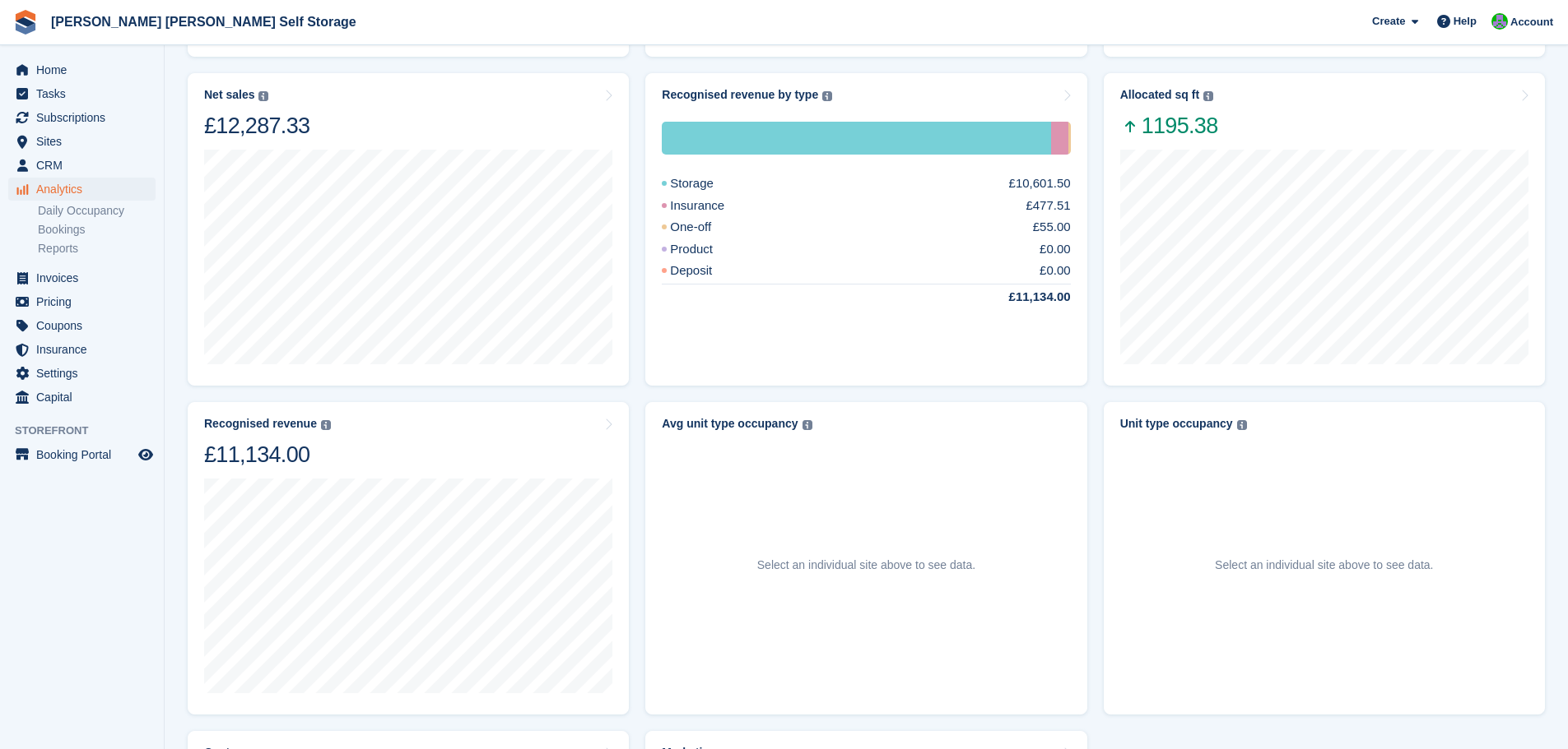
scroll to position [0, 0]
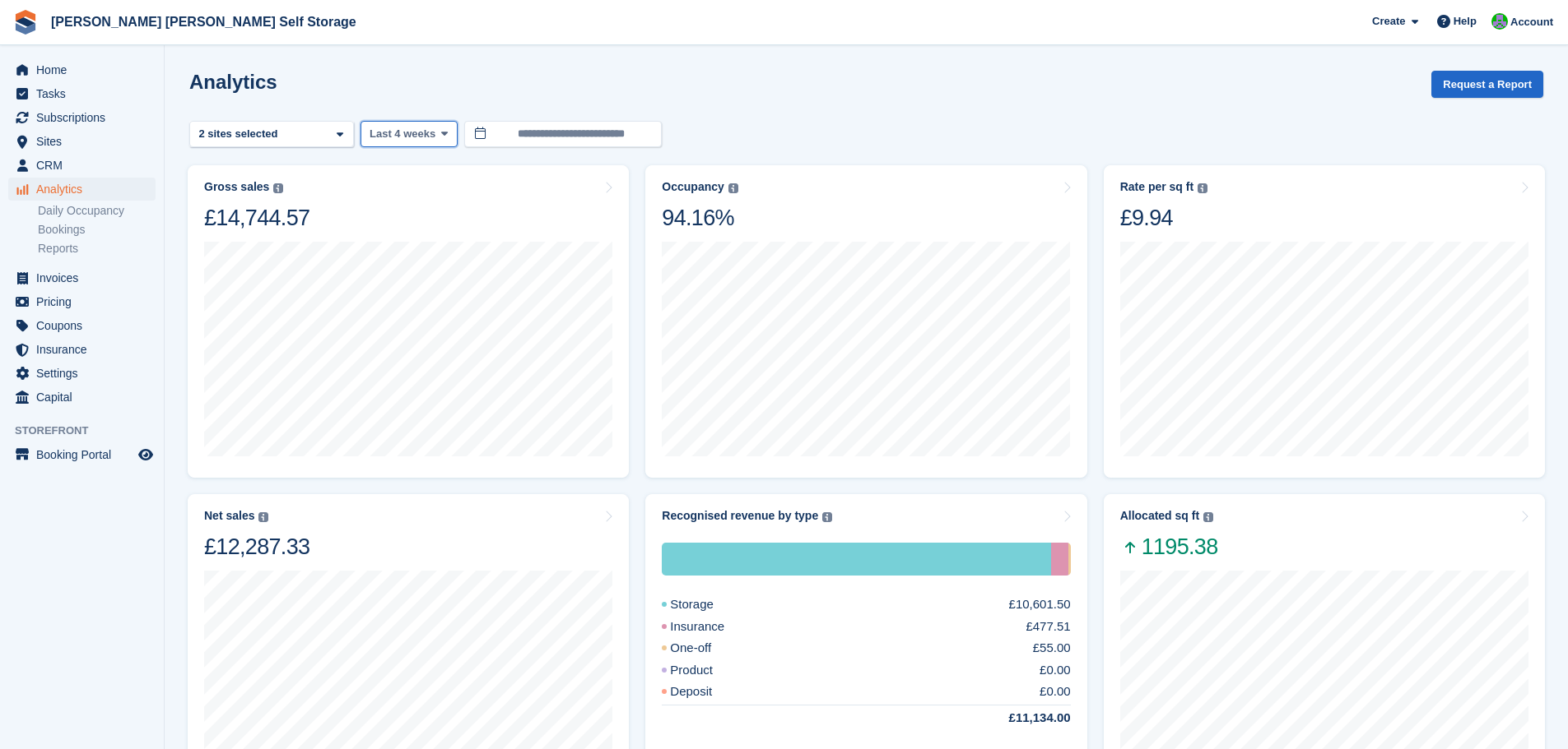
click at [444, 136] on span at bounding box center [445, 134] width 14 height 13
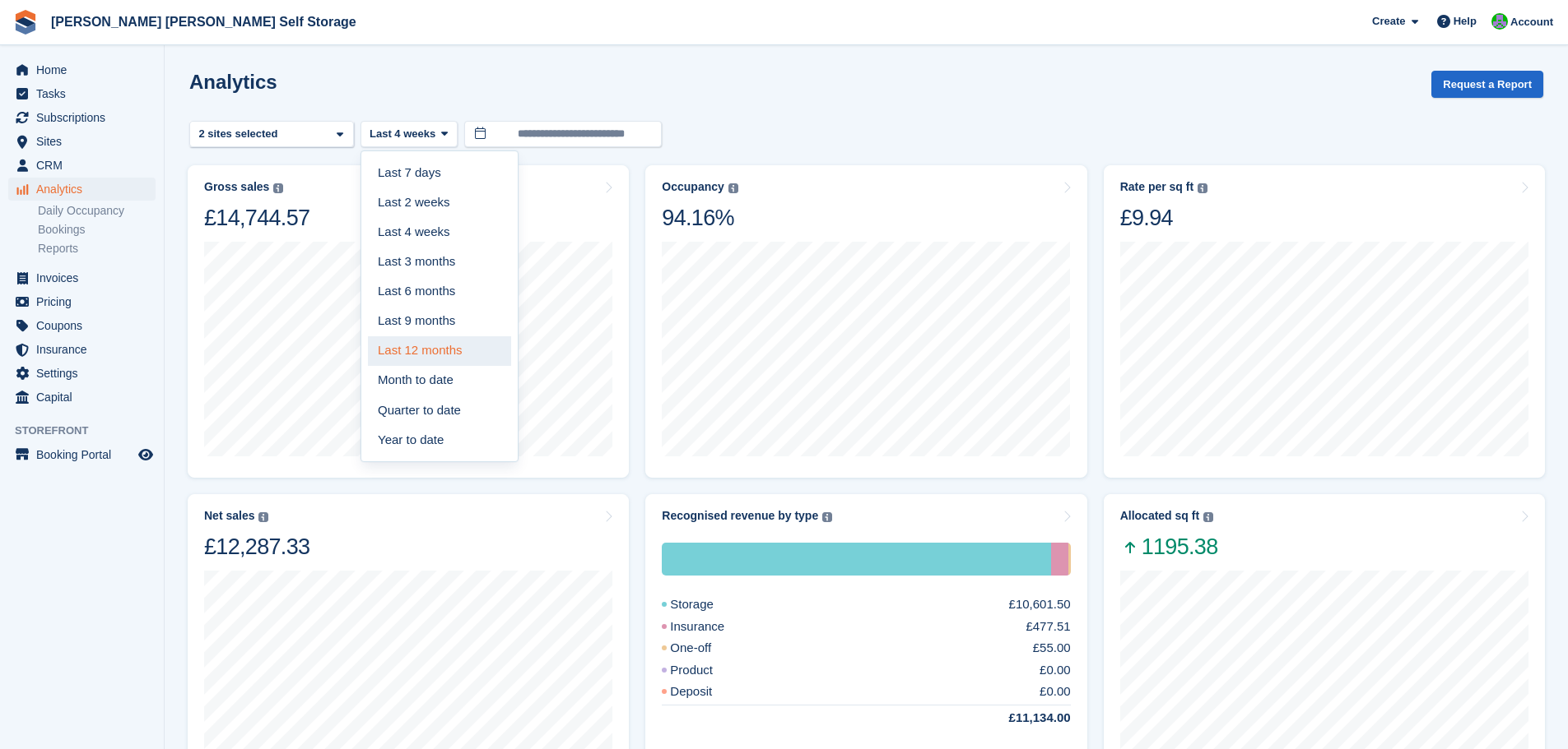
click at [448, 354] on link "Last 12 months" at bounding box center [440, 351] width 143 height 30
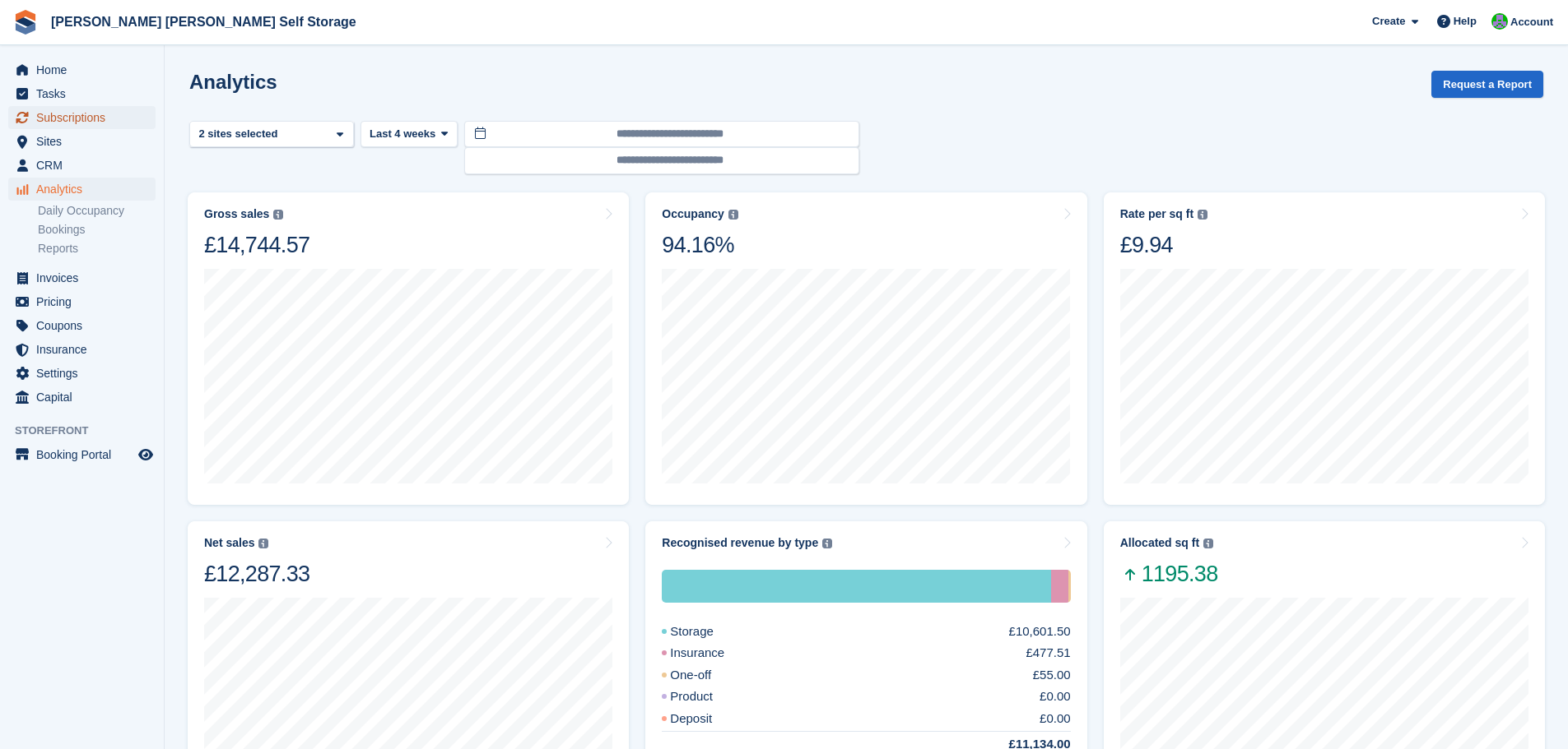
click at [89, 116] on span "Subscriptions" at bounding box center [85, 117] width 99 height 23
click at [53, 66] on span "Home" at bounding box center [85, 69] width 99 height 23
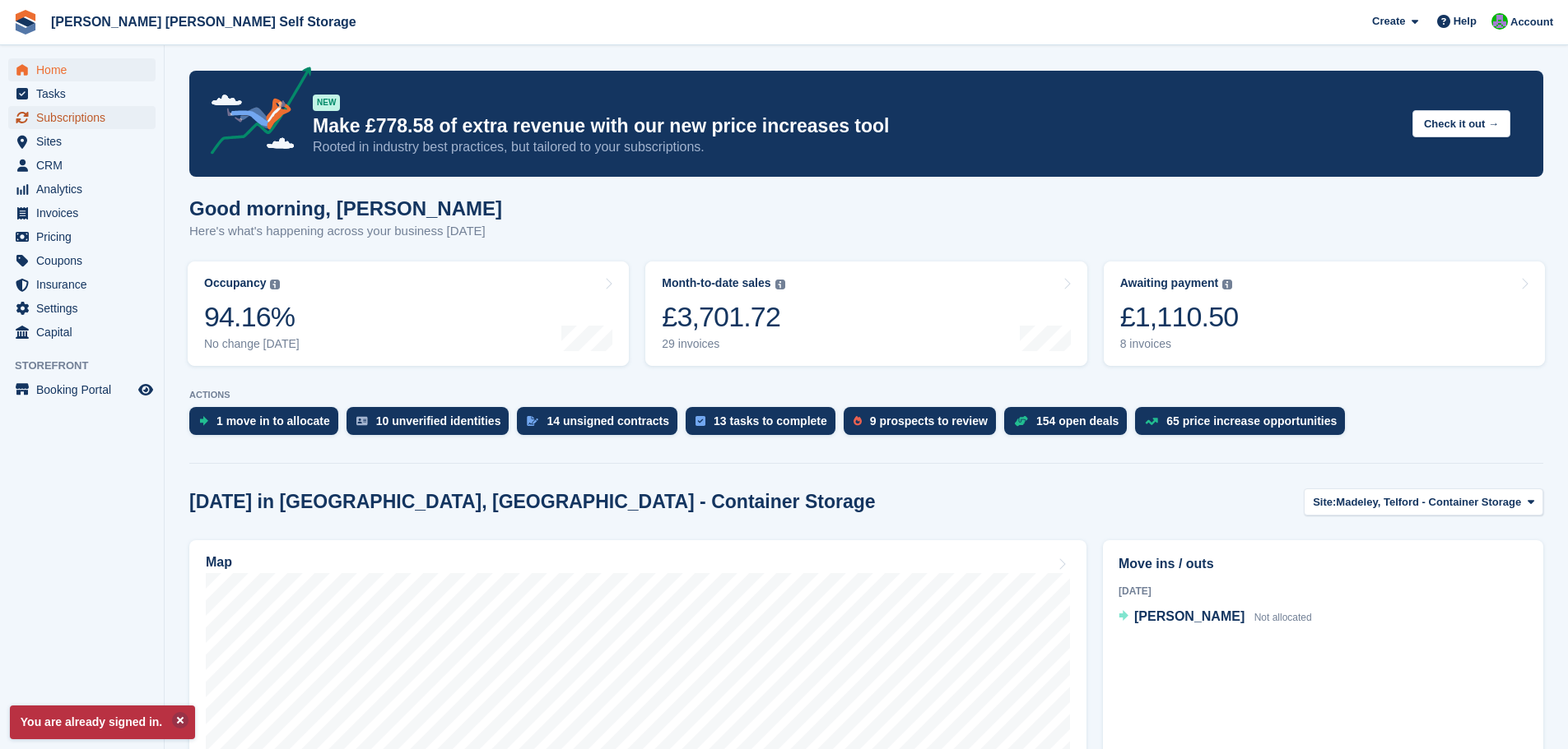
click at [79, 120] on span "Subscriptions" at bounding box center [85, 117] width 99 height 23
click at [68, 116] on span "Subscriptions" at bounding box center [85, 117] width 99 height 23
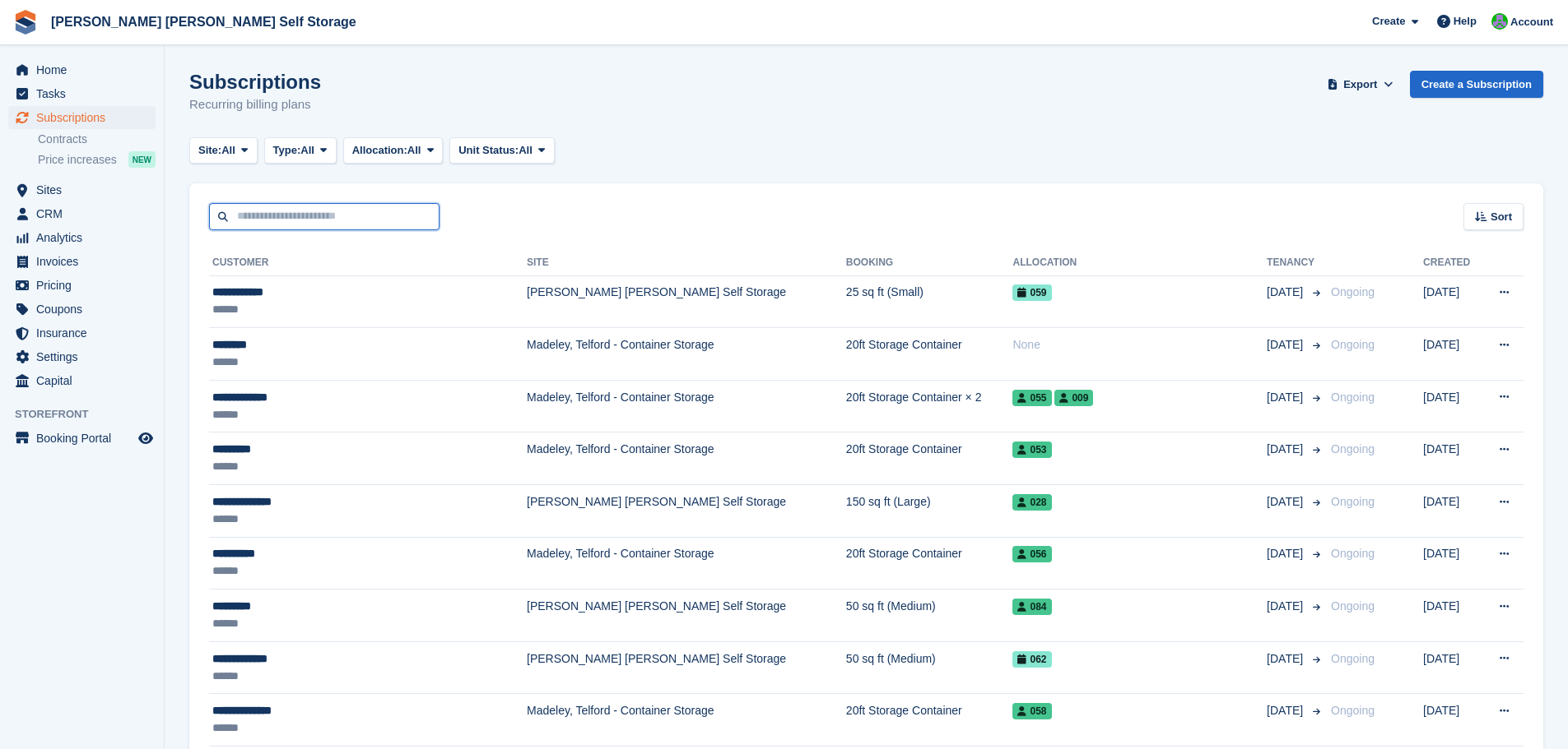
click at [282, 212] on input "text" at bounding box center [324, 217] width 230 height 27
type input "********"
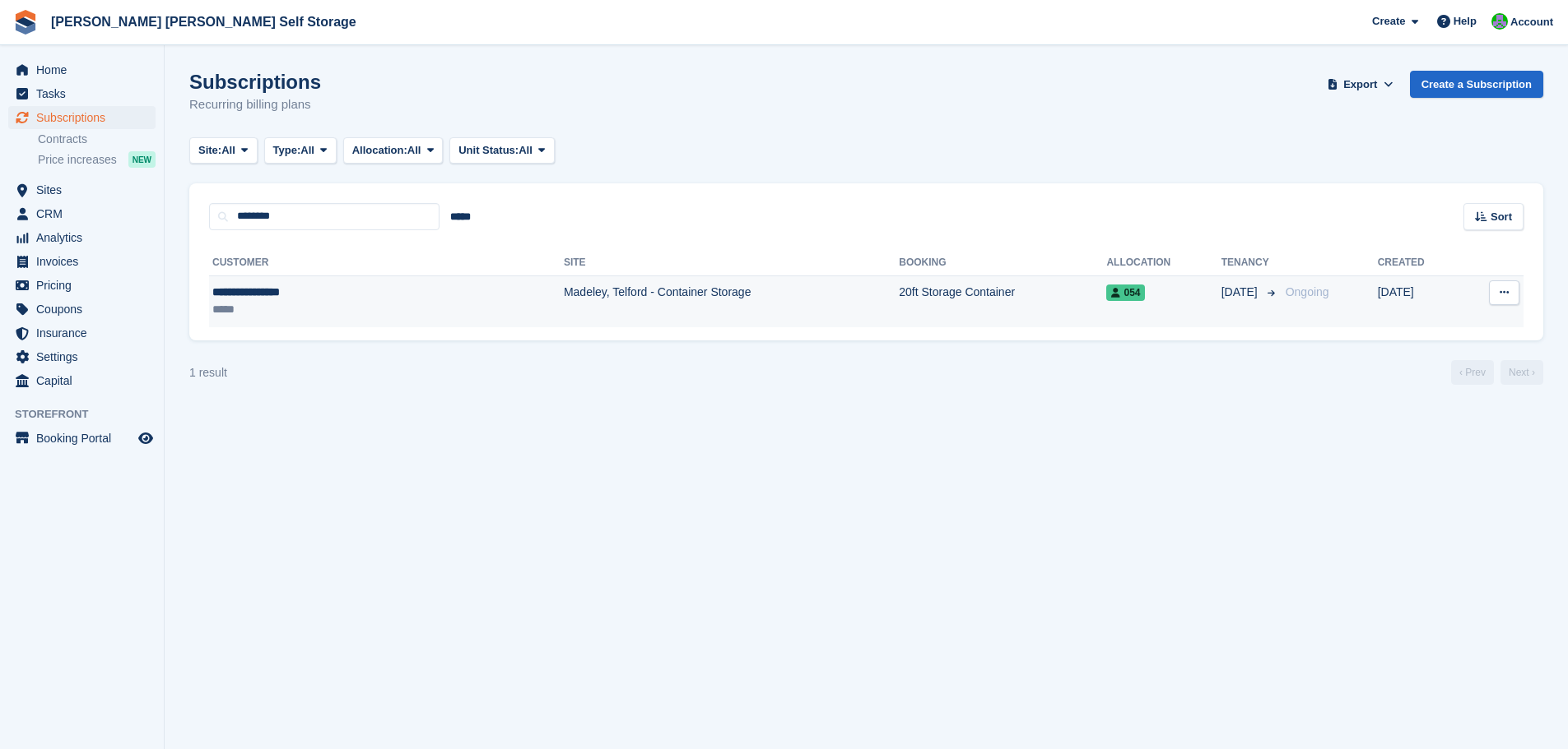
click at [273, 288] on div "**********" at bounding box center [310, 292] width 195 height 17
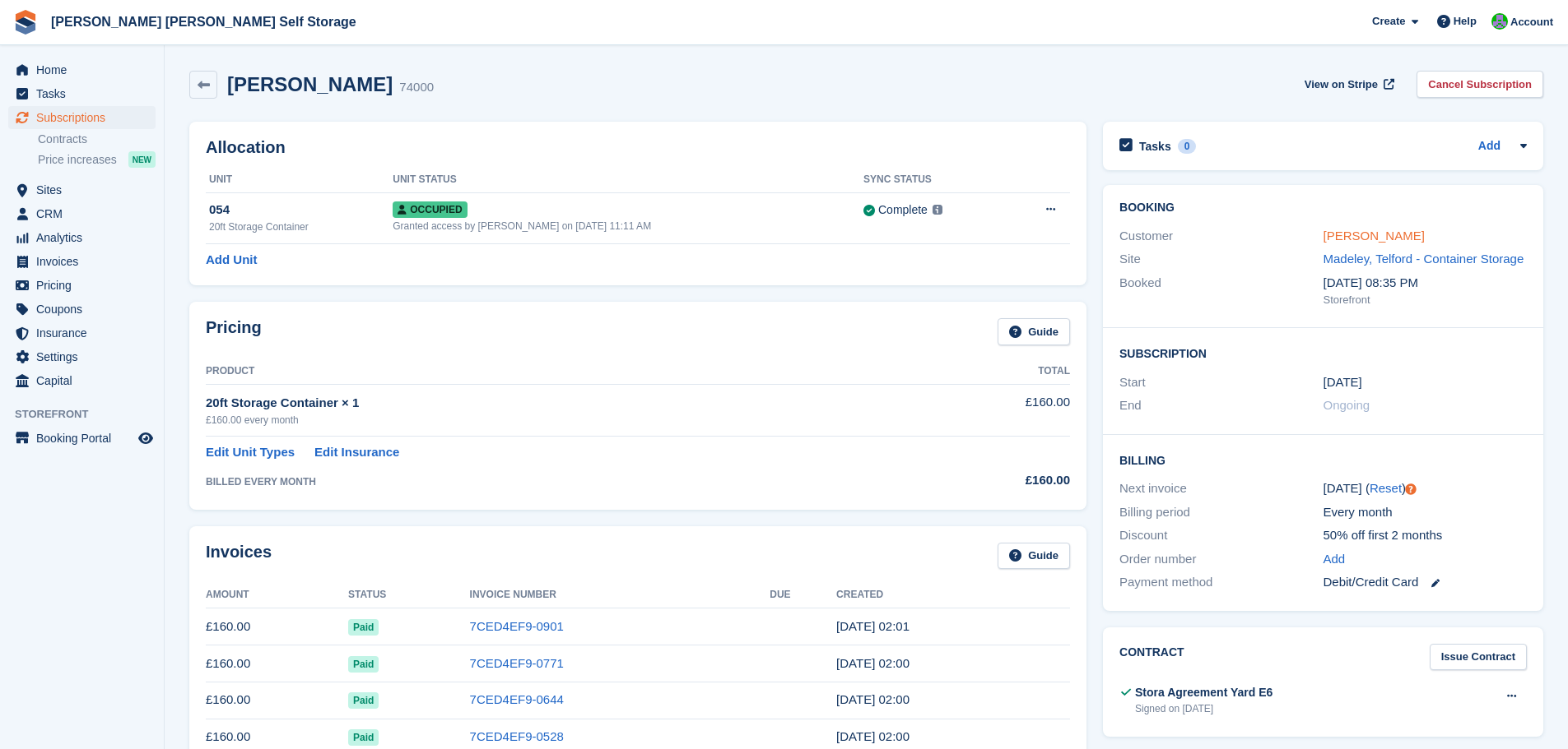
click at [1384, 234] on link "Richard Garrison" at bounding box center [1374, 235] width 101 height 14
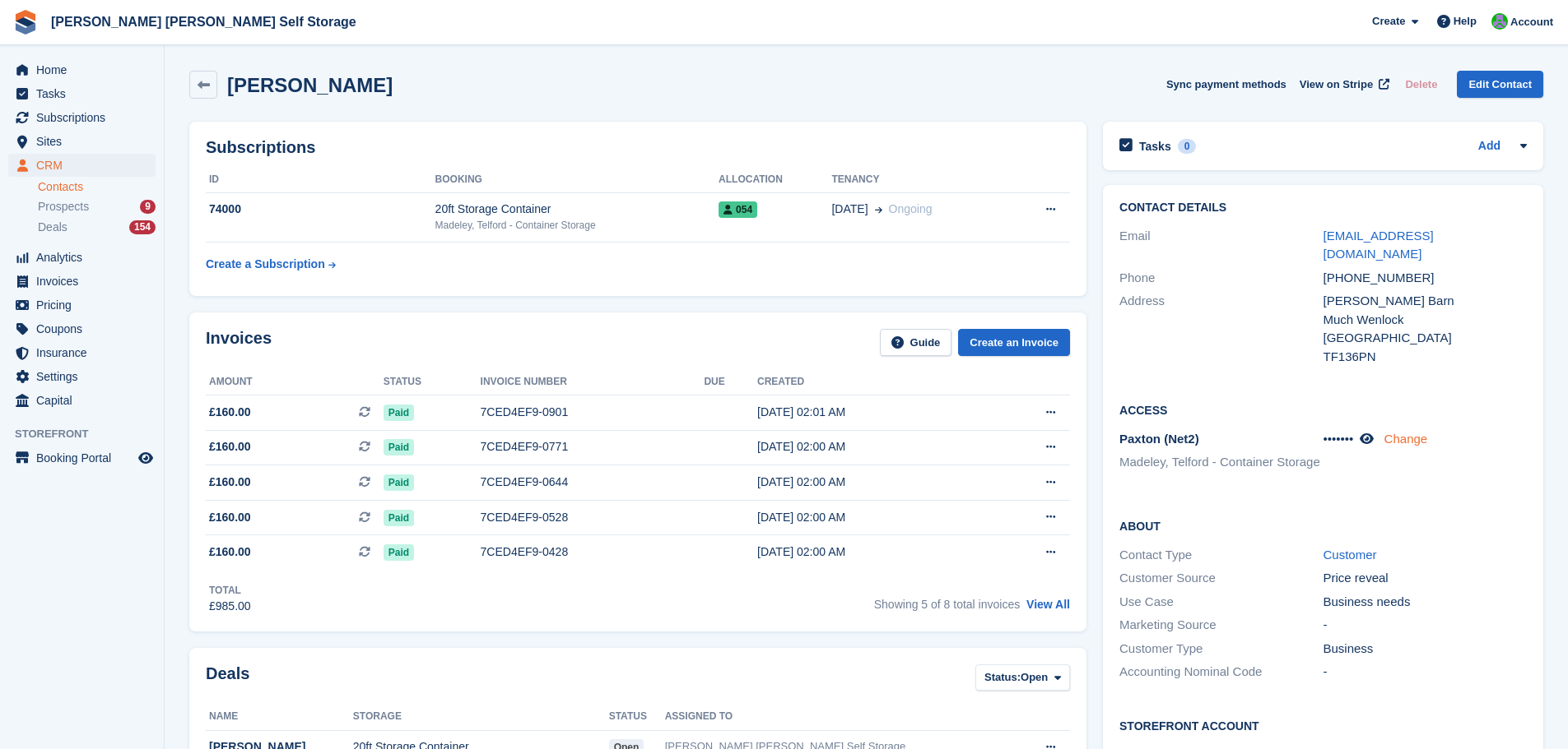
click at [1417, 432] on link "Change" at bounding box center [1406, 439] width 44 height 14
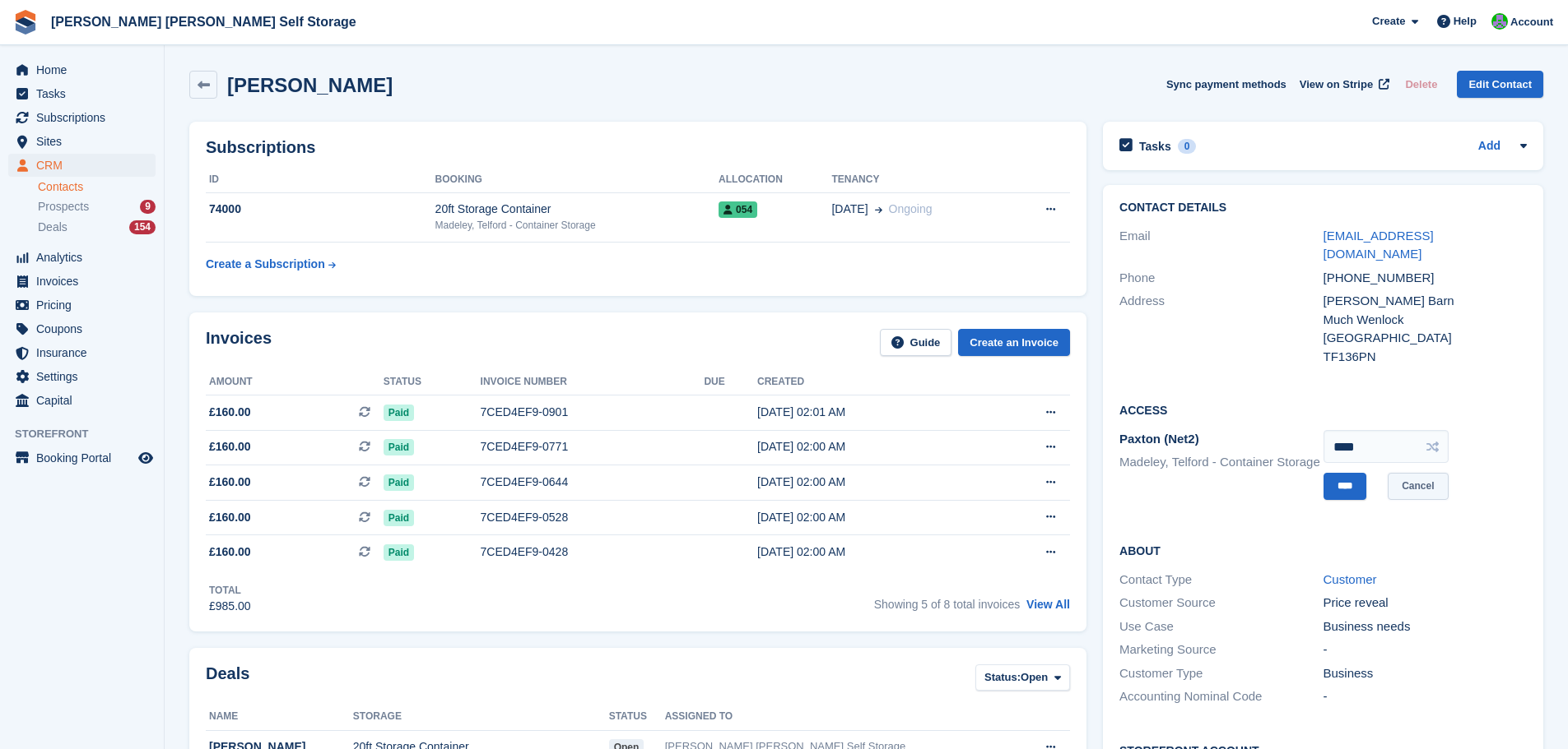
click at [1431, 473] on link "Cancel" at bounding box center [1417, 487] width 60 height 27
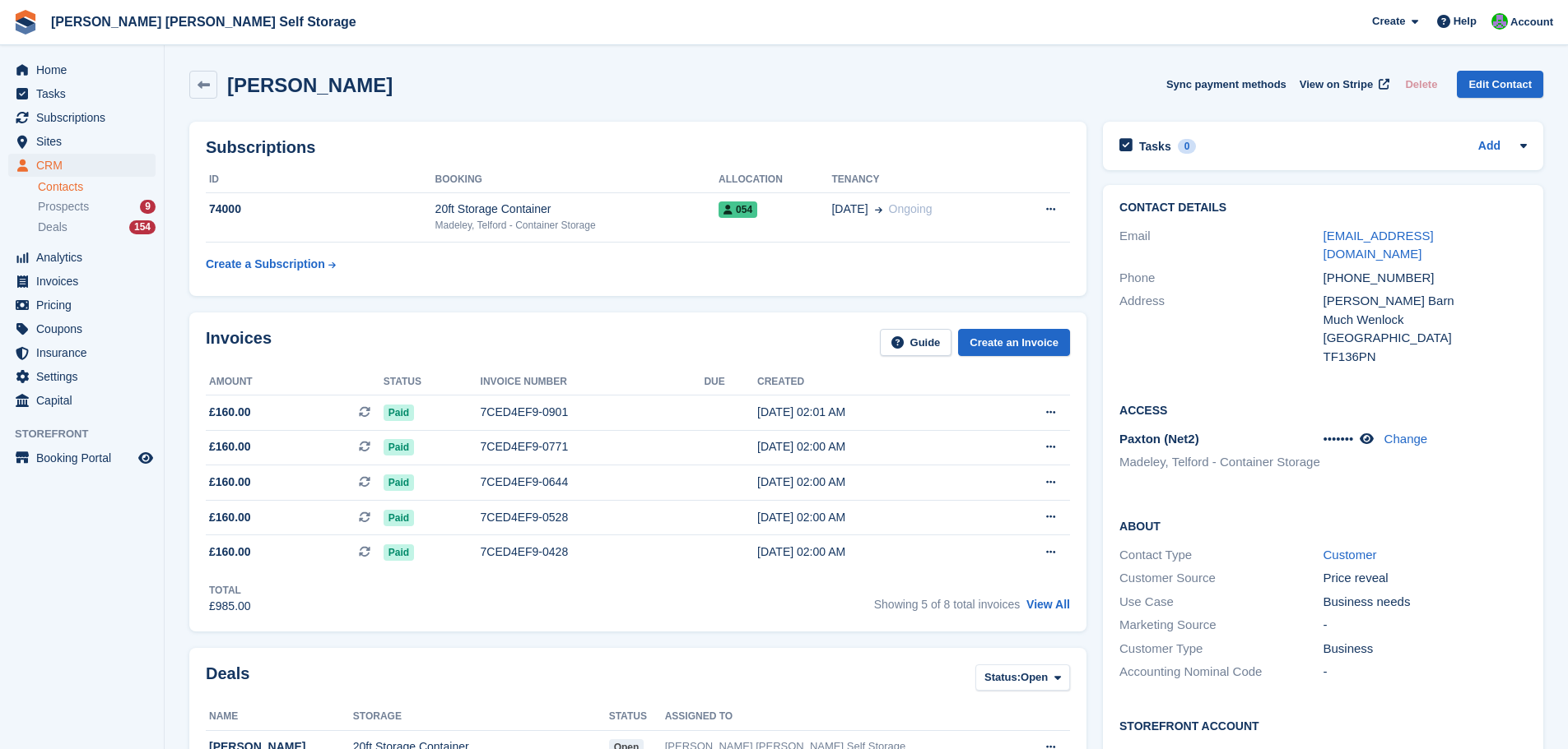
click at [1431, 473] on div "Access Paxton (Net2) Madeley, Telford - Container Storage ••••••• Change" at bounding box center [1323, 443] width 441 height 116
click at [1369, 433] on icon at bounding box center [1366, 439] width 14 height 13
click at [1369, 433] on icon at bounding box center [1365, 439] width 16 height 13
click at [1407, 432] on link "Change" at bounding box center [1406, 439] width 44 height 14
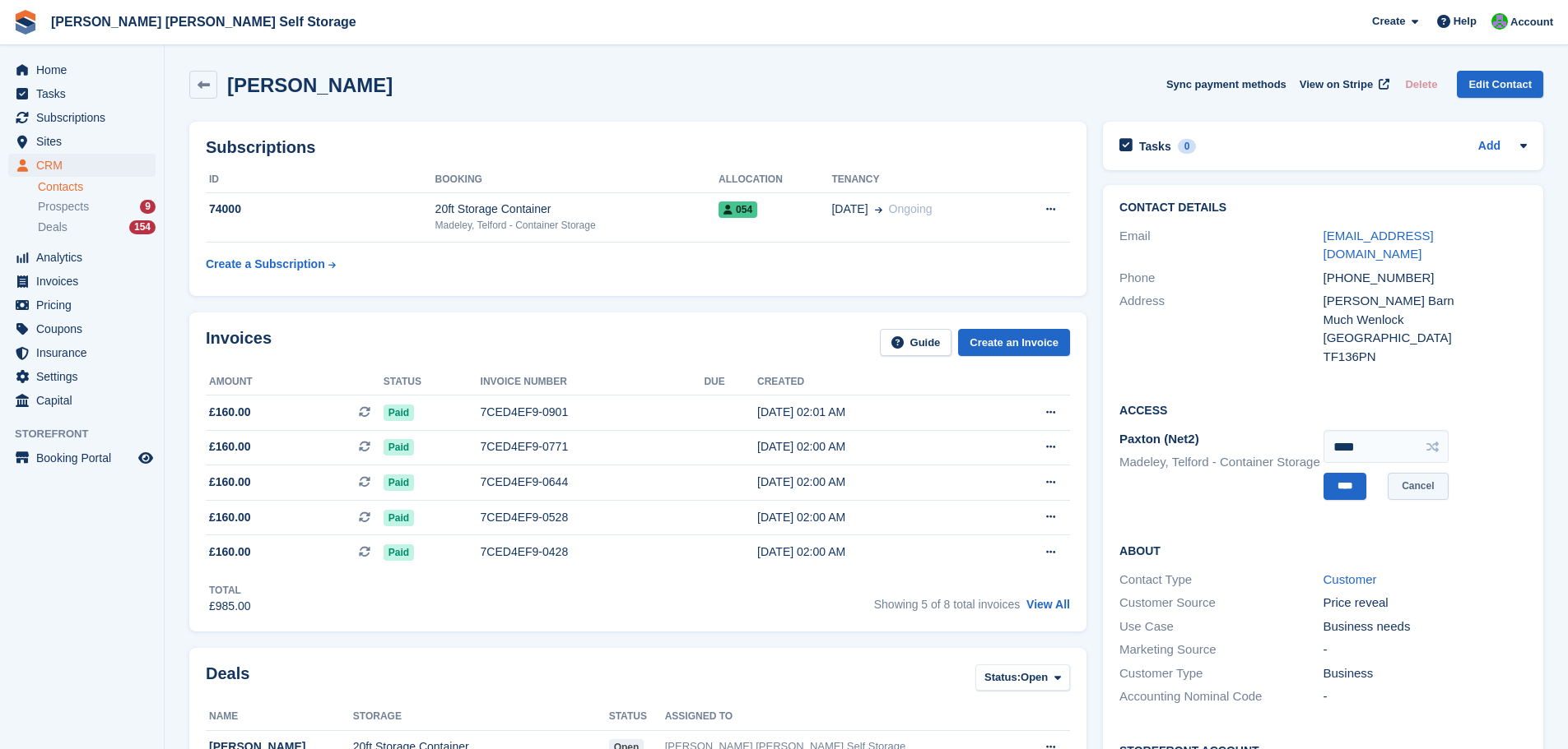
click at [1432, 473] on link "Cancel" at bounding box center [1417, 487] width 60 height 27
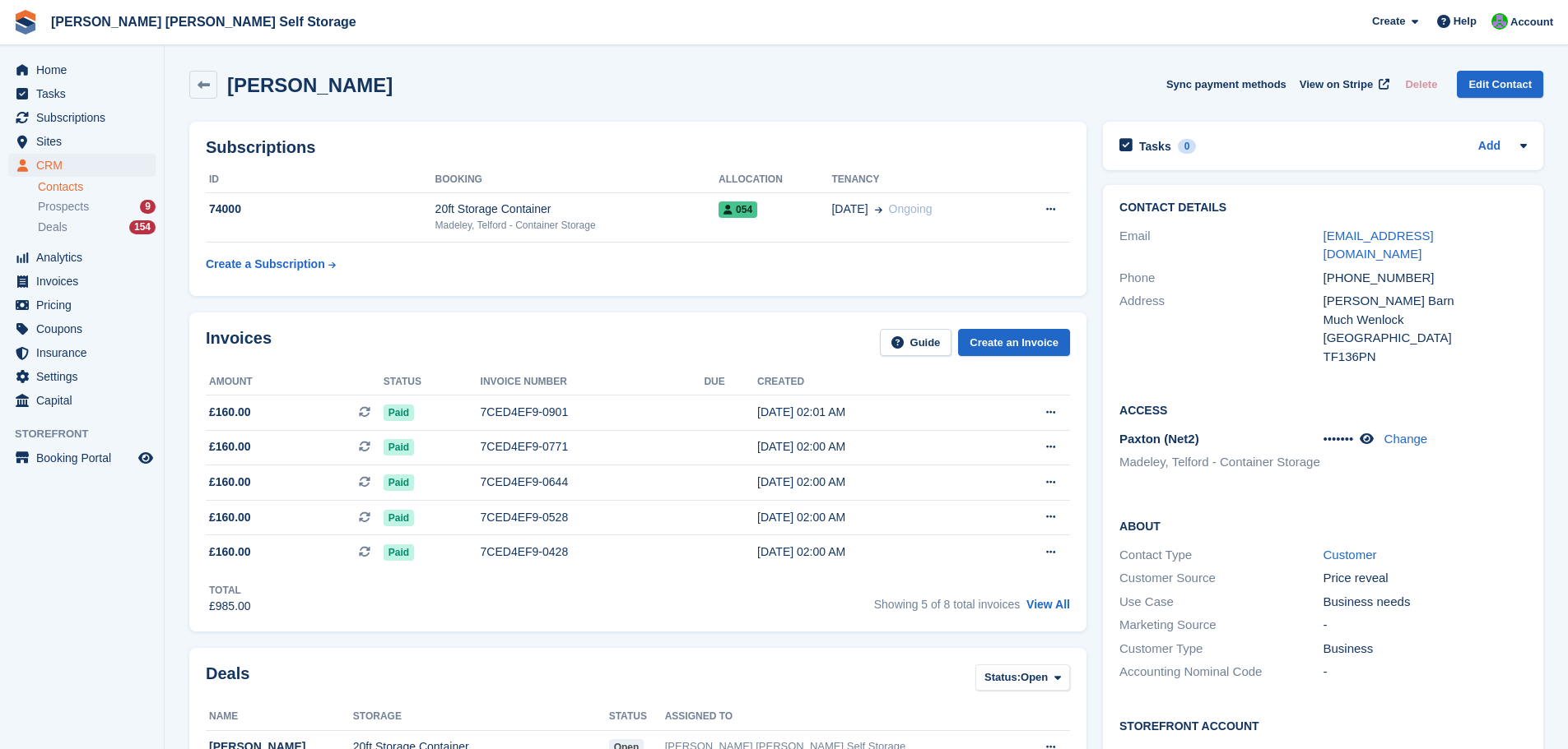
click at [1430, 468] on div "Access Paxton (Net2) Madeley, Telford - Container Storage ••••••• Change" at bounding box center [1323, 443] width 441 height 116
click at [56, 71] on span "Home" at bounding box center [85, 69] width 99 height 23
